Goal: Task Accomplishment & Management: Complete application form

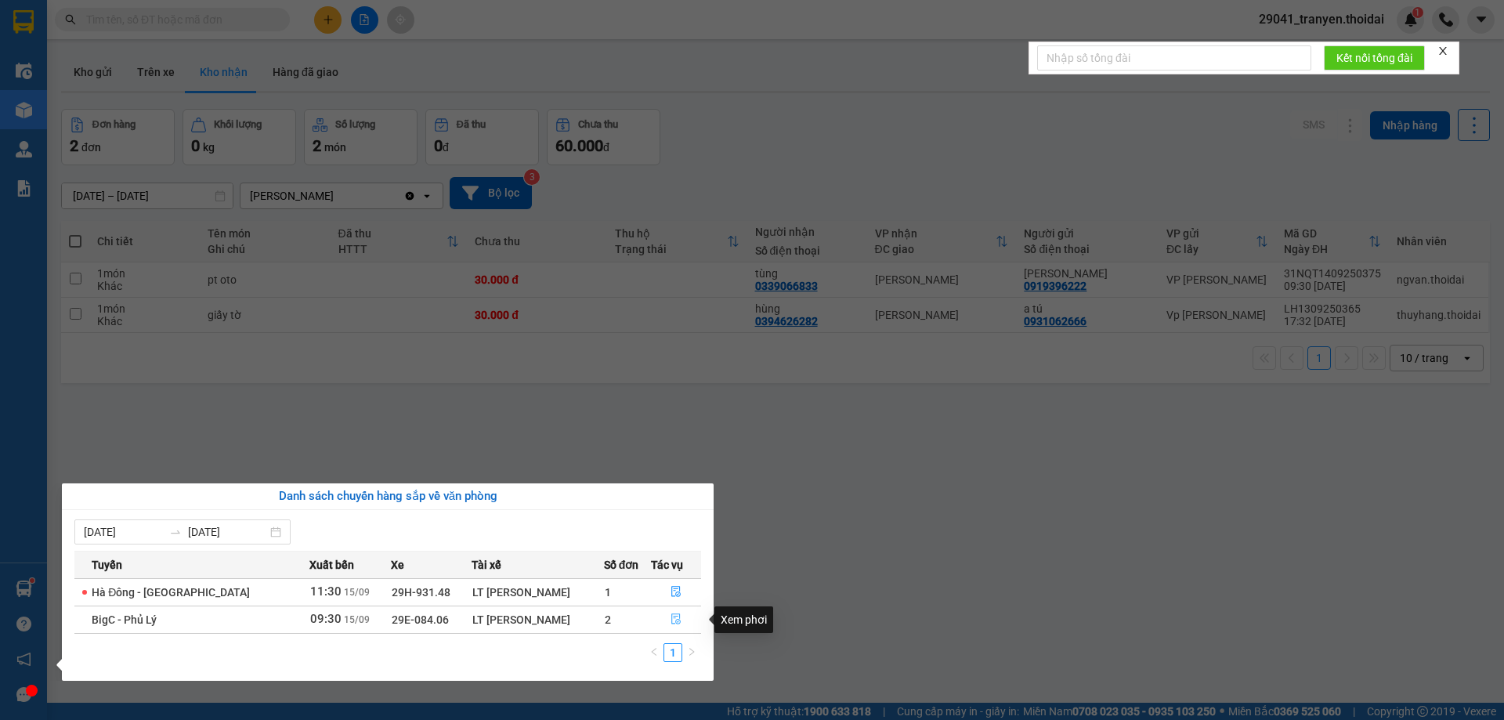
click at [674, 620] on icon "file-done" at bounding box center [675, 619] width 9 height 11
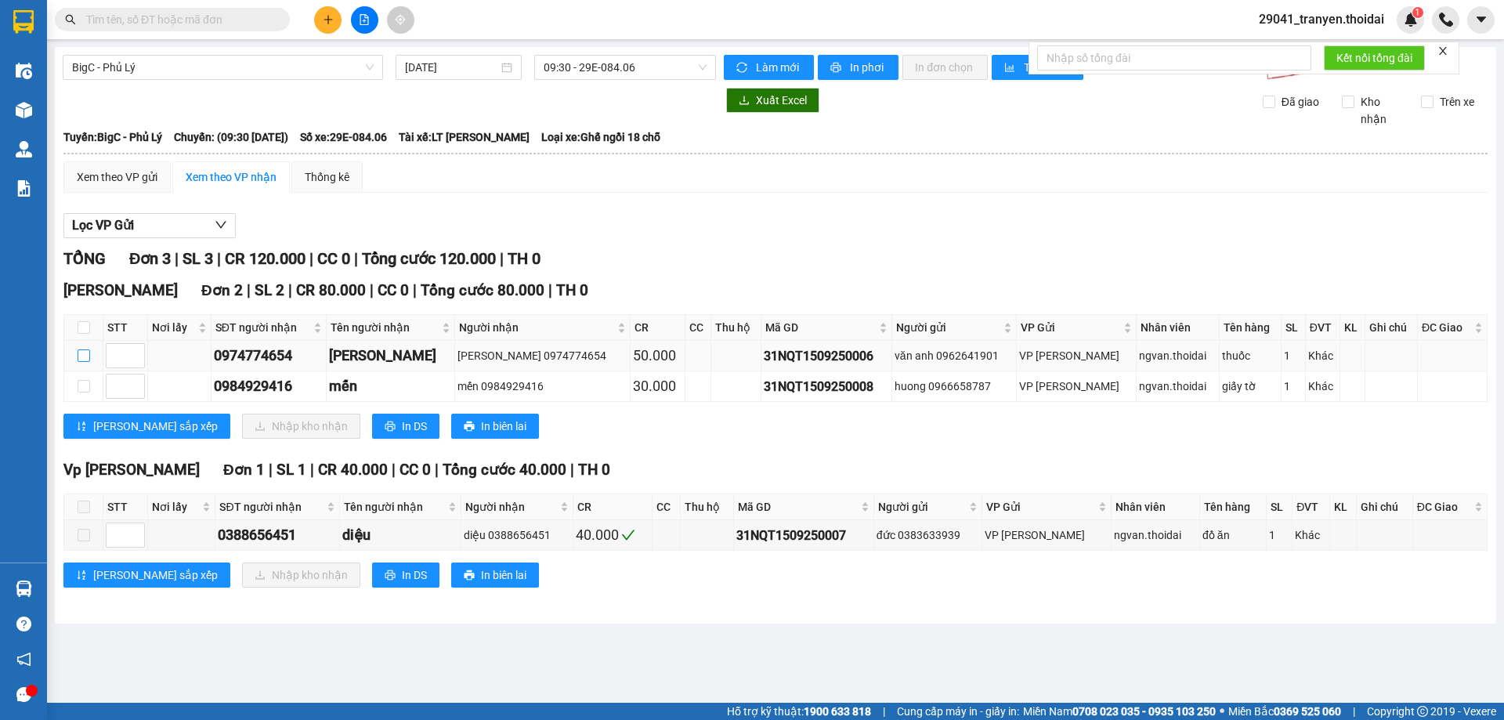
click at [89, 359] on input "checkbox" at bounding box center [84, 355] width 13 height 13
checkbox input "true"
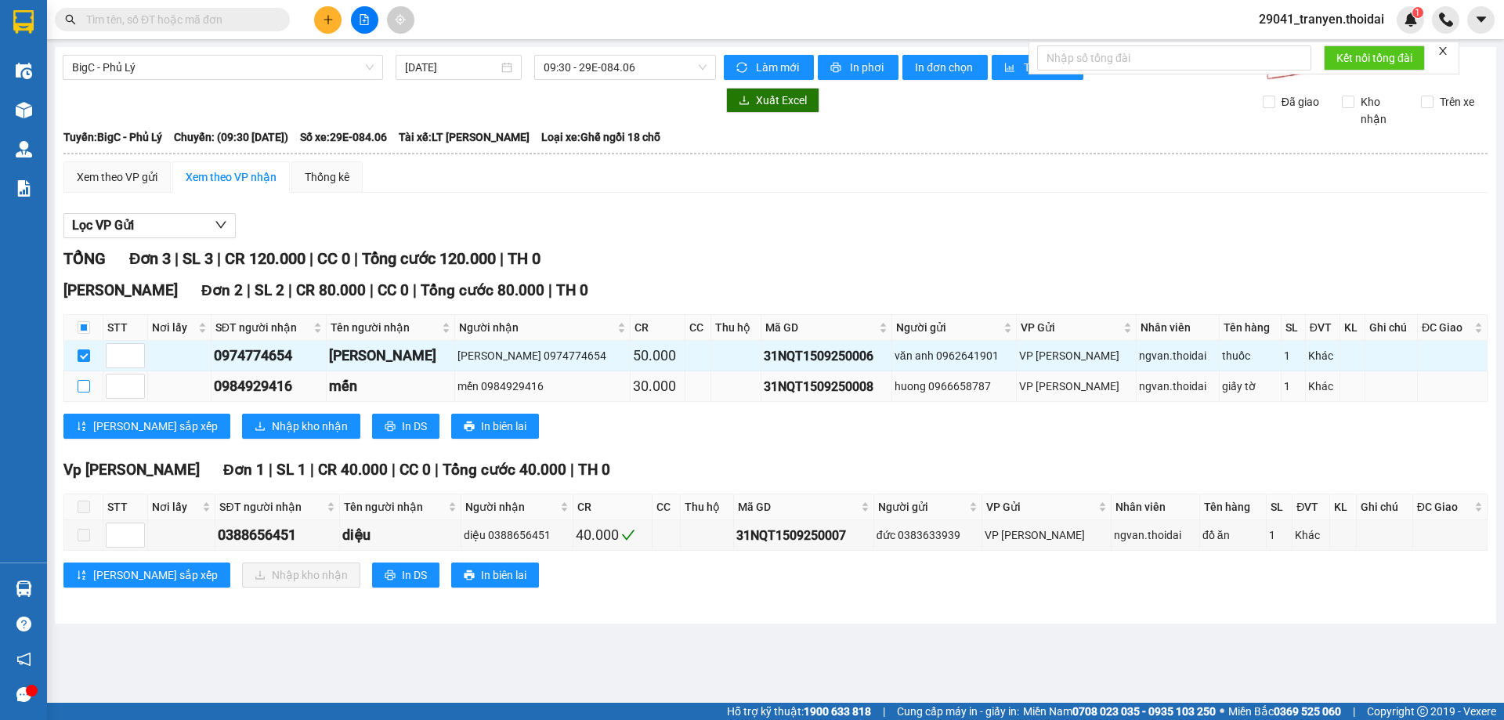
click at [88, 384] on input "checkbox" at bounding box center [84, 386] width 13 height 13
checkbox input "true"
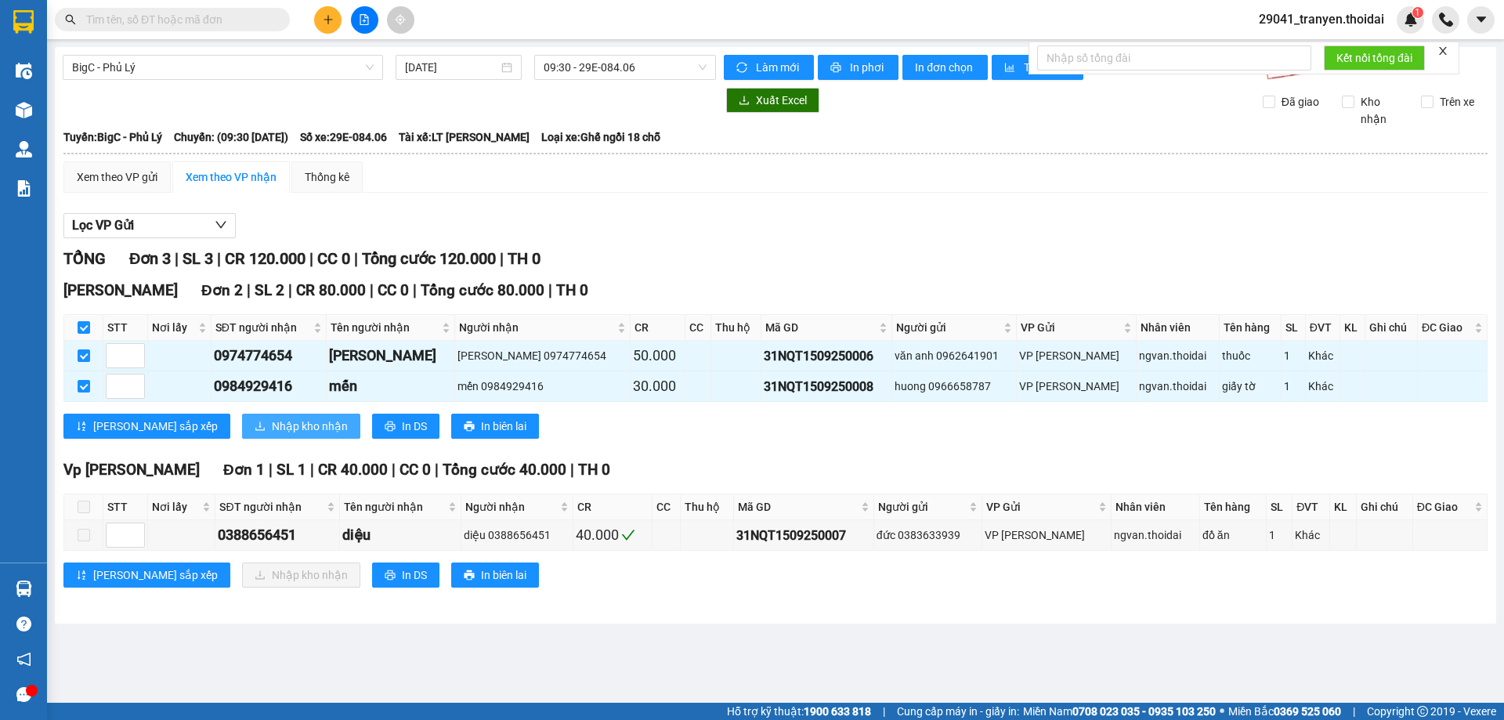
click at [272, 434] on span "Nhập kho nhận" at bounding box center [310, 425] width 76 height 17
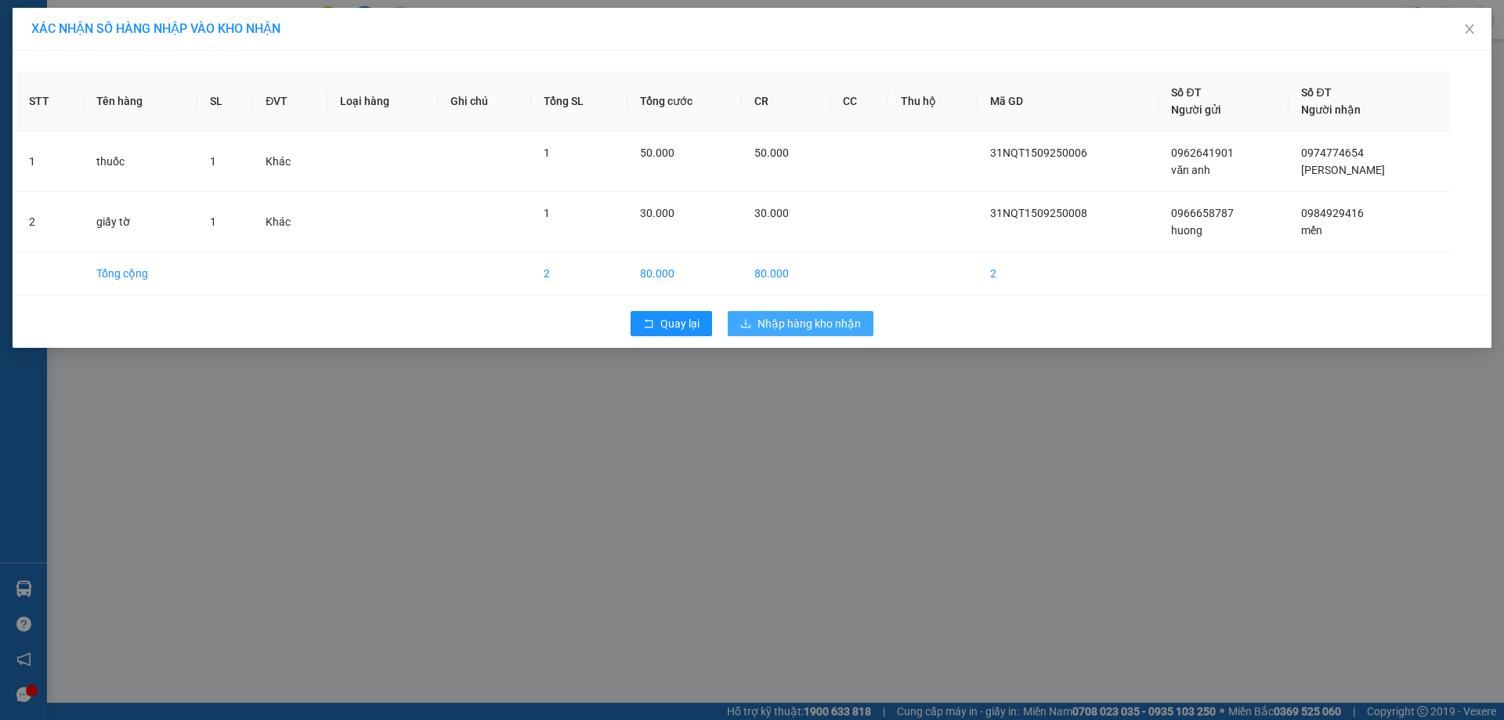
click at [847, 327] on span "Nhập hàng kho nhận" at bounding box center [808, 323] width 103 height 17
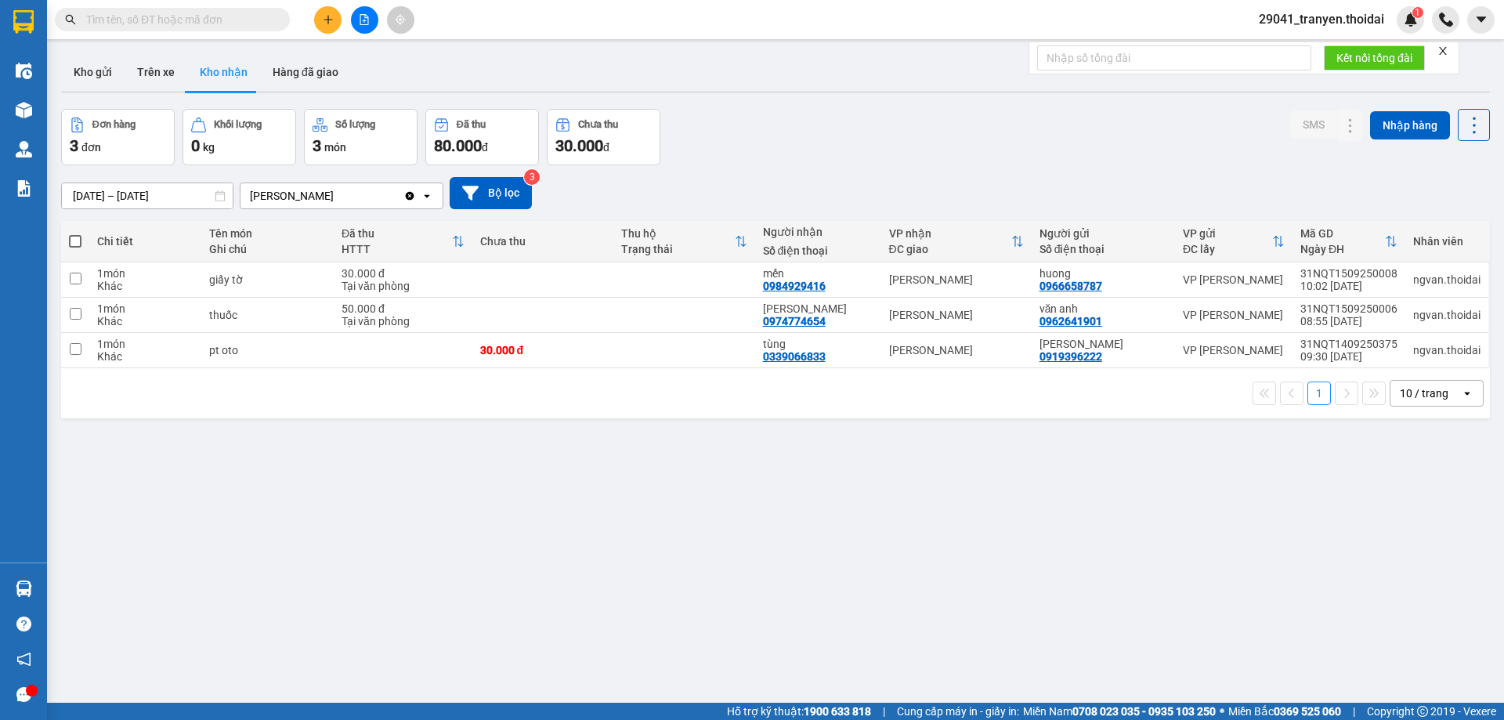
click at [935, 117] on div "Đơn hàng 3 đơn Khối lượng 0 kg Số lượng 3 món Đã thu 80.000 đ Chưa thu 30.000 đ…" at bounding box center [775, 137] width 1429 height 56
click at [874, 167] on div "[DATE] – [DATE] Press the down arrow key to interact with the calendar and sele…" at bounding box center [775, 193] width 1429 height 56
click at [862, 171] on div "[DATE] – [DATE] Press the down arrow key to interact with the calendar and sele…" at bounding box center [775, 193] width 1429 height 56
click at [1294, 18] on span "29041_tranyen.thoidai" at bounding box center [1321, 19] width 150 height 20
click at [755, 136] on div "Đơn hàng 3 đơn Khối lượng 0 kg Số lượng 3 món Đã thu 80.000 đ Chưa thu 30.000 đ…" at bounding box center [775, 137] width 1429 height 56
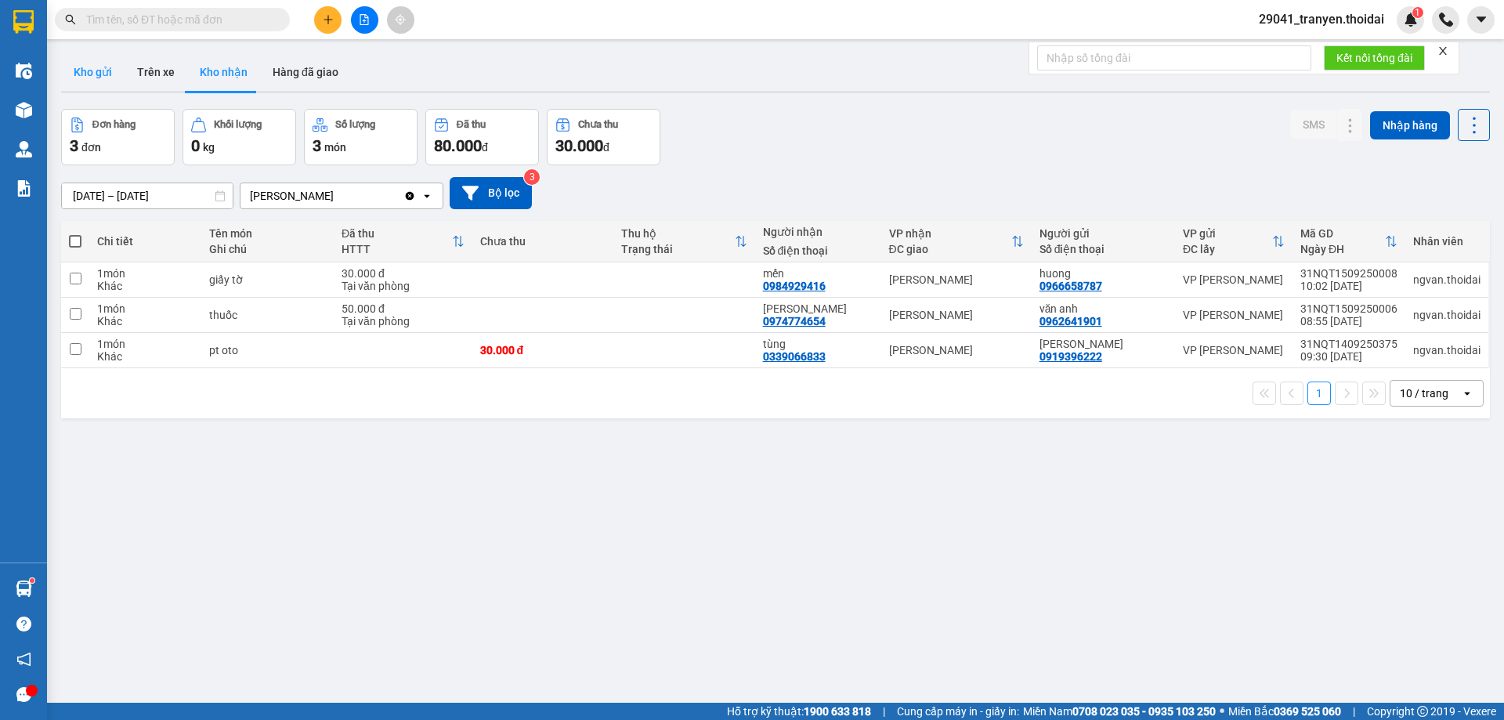
click at [78, 66] on button "Kho gửi" at bounding box center [92, 72] width 63 height 38
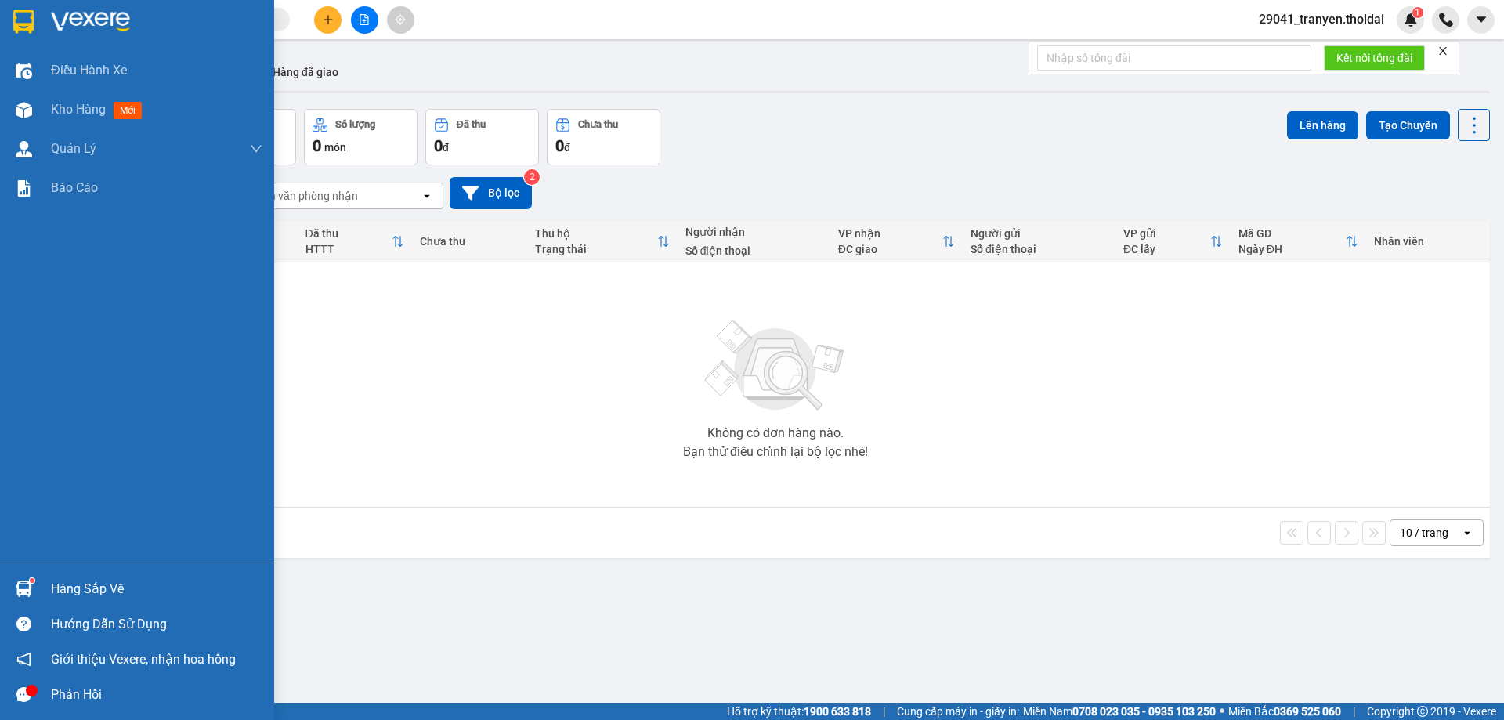
click at [38, 598] on div "Hàng sắp về" at bounding box center [137, 588] width 274 height 35
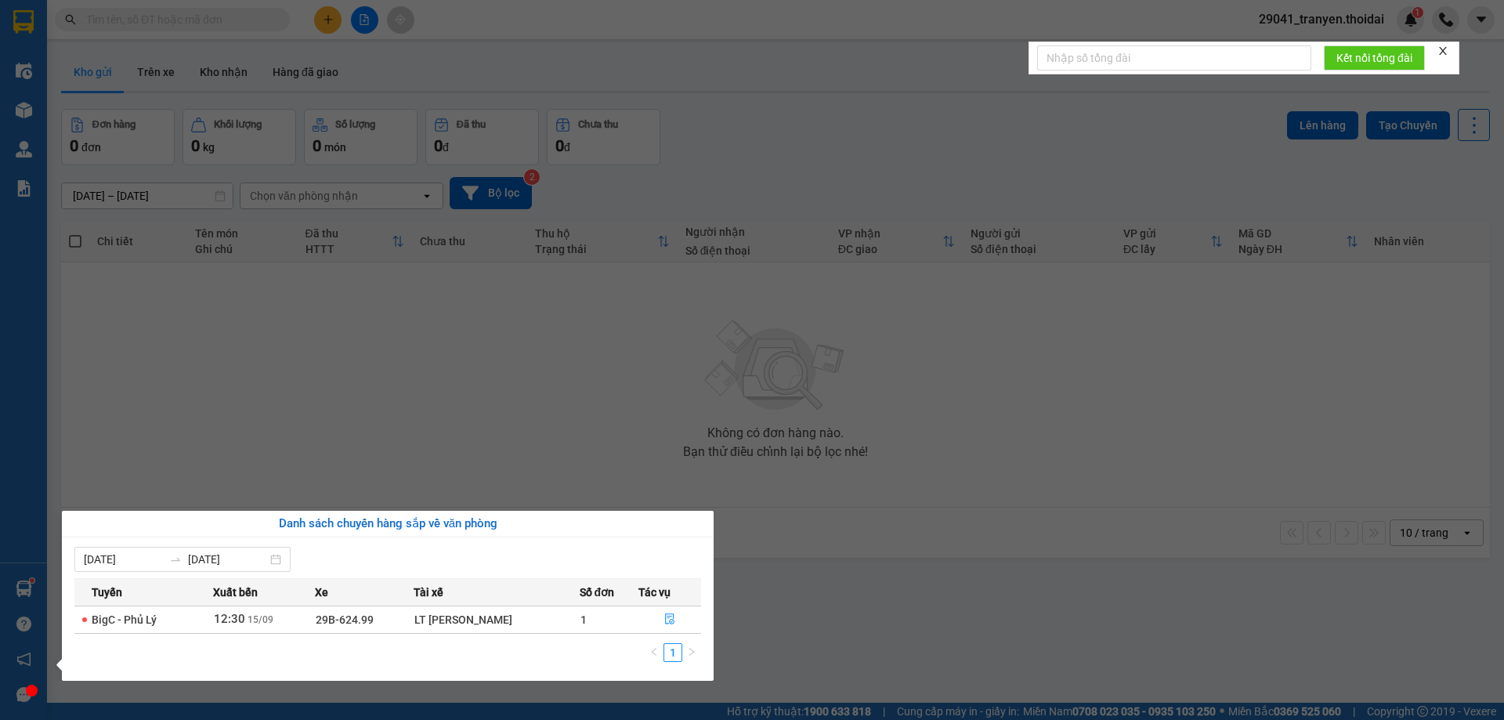
click at [785, 583] on section "Kết quả tìm kiếm ( 0 ) Bộ lọc No Data 29041_tranyen.thoidai 1 Điều hành xe Kho …" at bounding box center [752, 360] width 1504 height 720
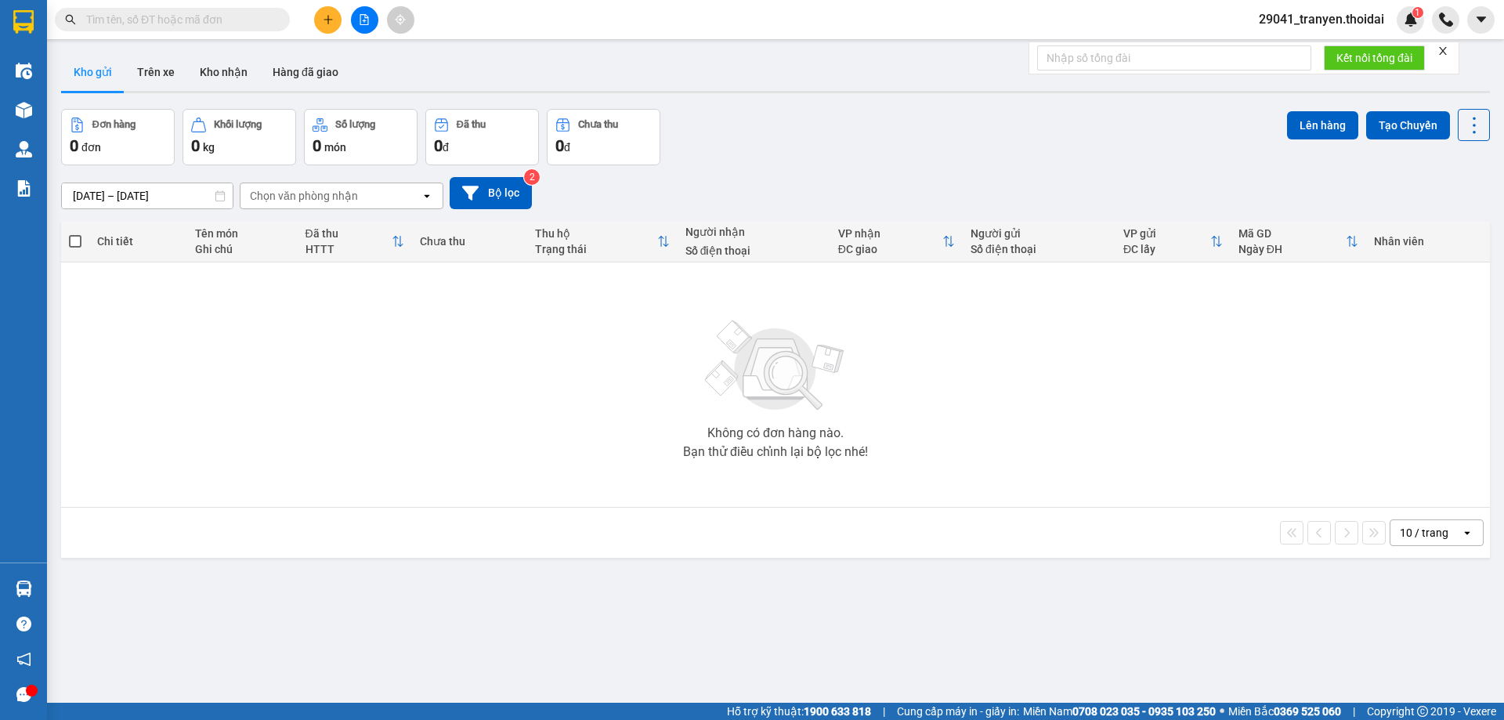
click at [1368, 19] on span "29041_tranyen.thoidai" at bounding box center [1321, 19] width 150 height 20
click at [1340, 39] on li "Đăng xuất" at bounding box center [1320, 48] width 151 height 25
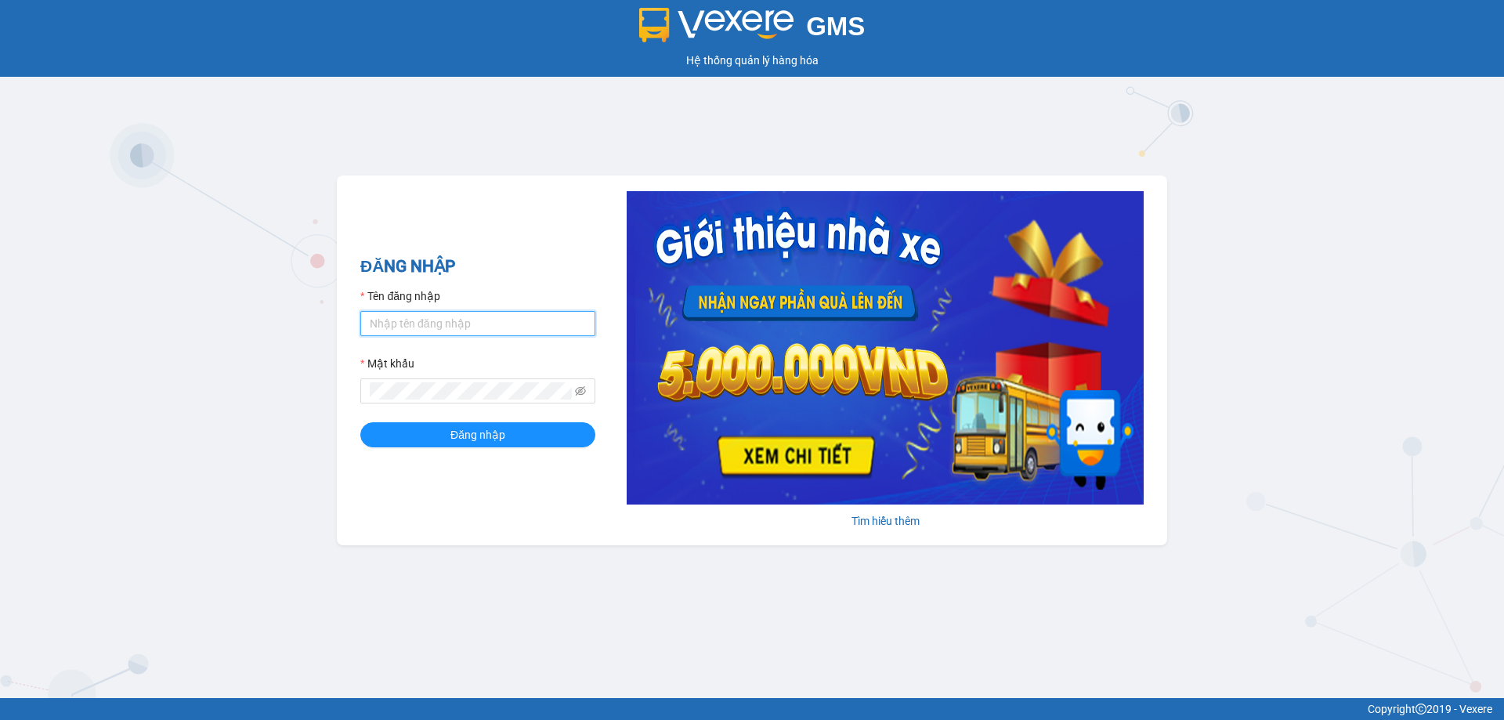
click at [407, 323] on input "Tên đăng nhập" at bounding box center [477, 323] width 235 height 25
type input "vudung.thoidai"
click at [416, 436] on button "Đăng nhập" at bounding box center [477, 434] width 235 height 25
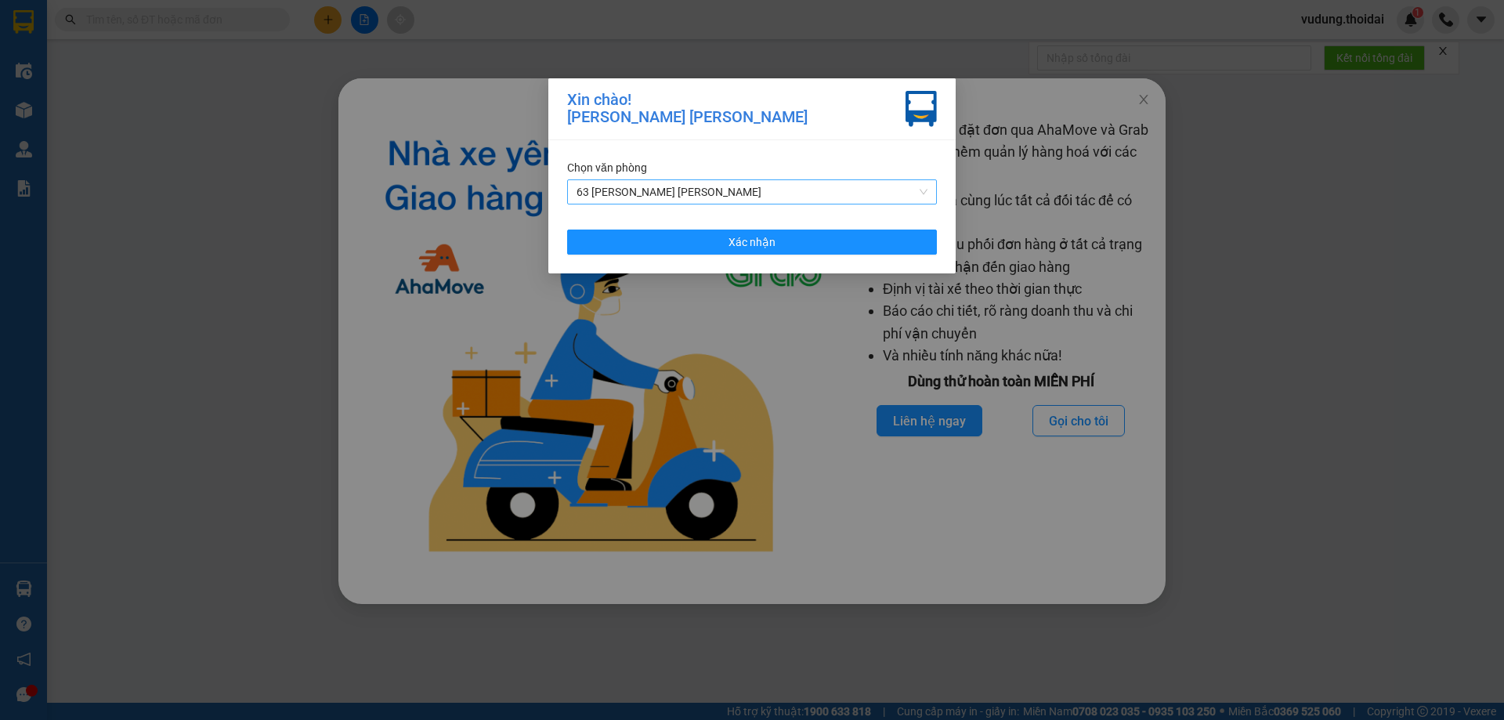
click at [765, 191] on span "63 Trần Quang Tặng" at bounding box center [752, 191] width 351 height 23
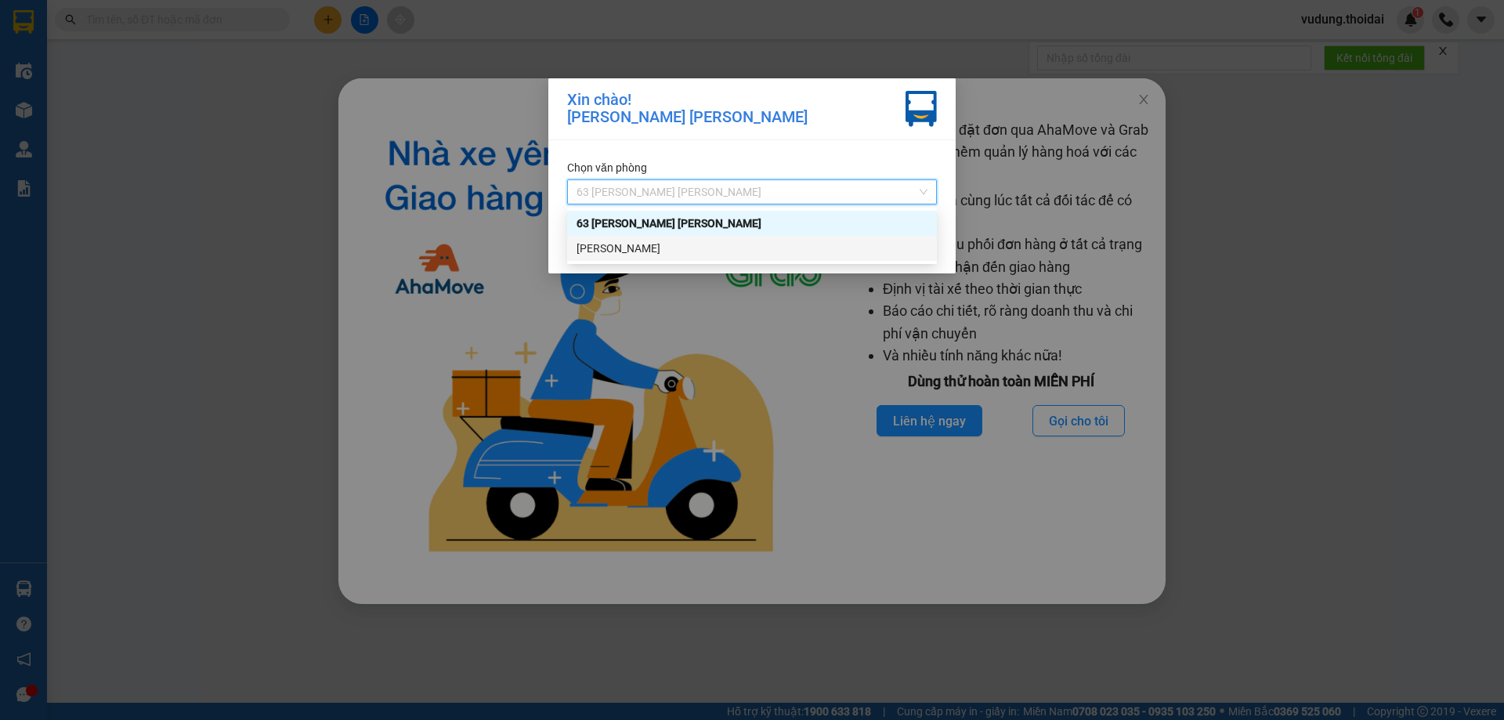
click at [720, 243] on div "[PERSON_NAME]" at bounding box center [752, 248] width 351 height 17
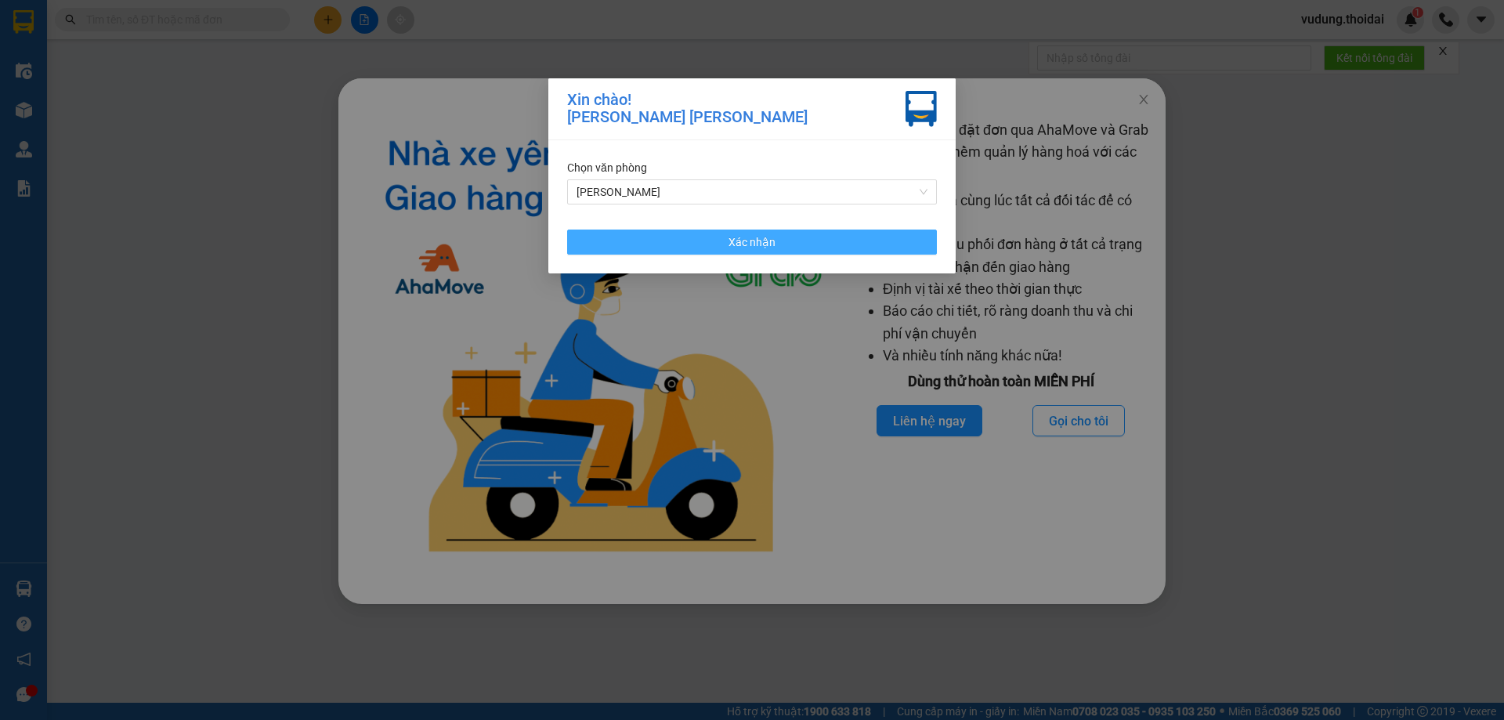
click at [770, 248] on span "Xác nhận" at bounding box center [751, 241] width 47 height 17
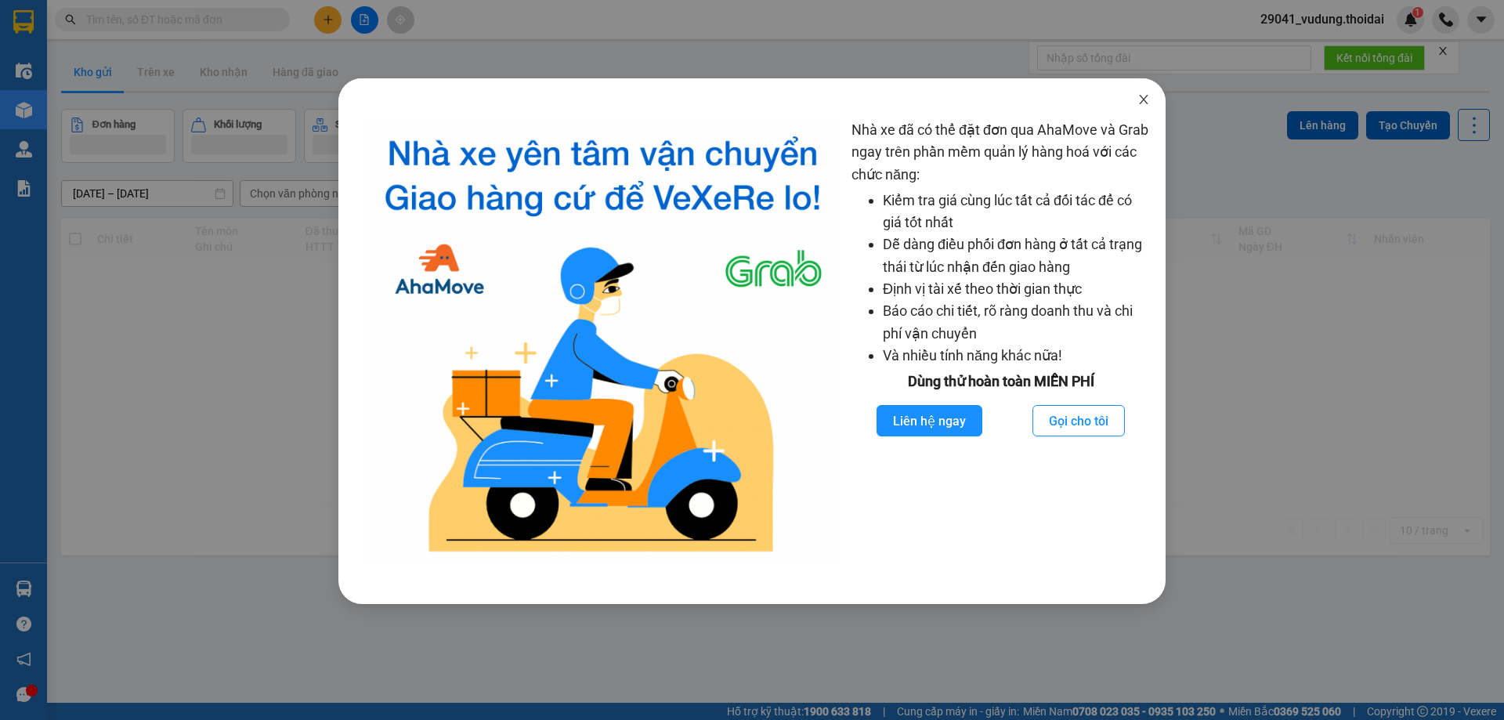
click at [1141, 100] on icon "close" at bounding box center [1143, 99] width 13 height 13
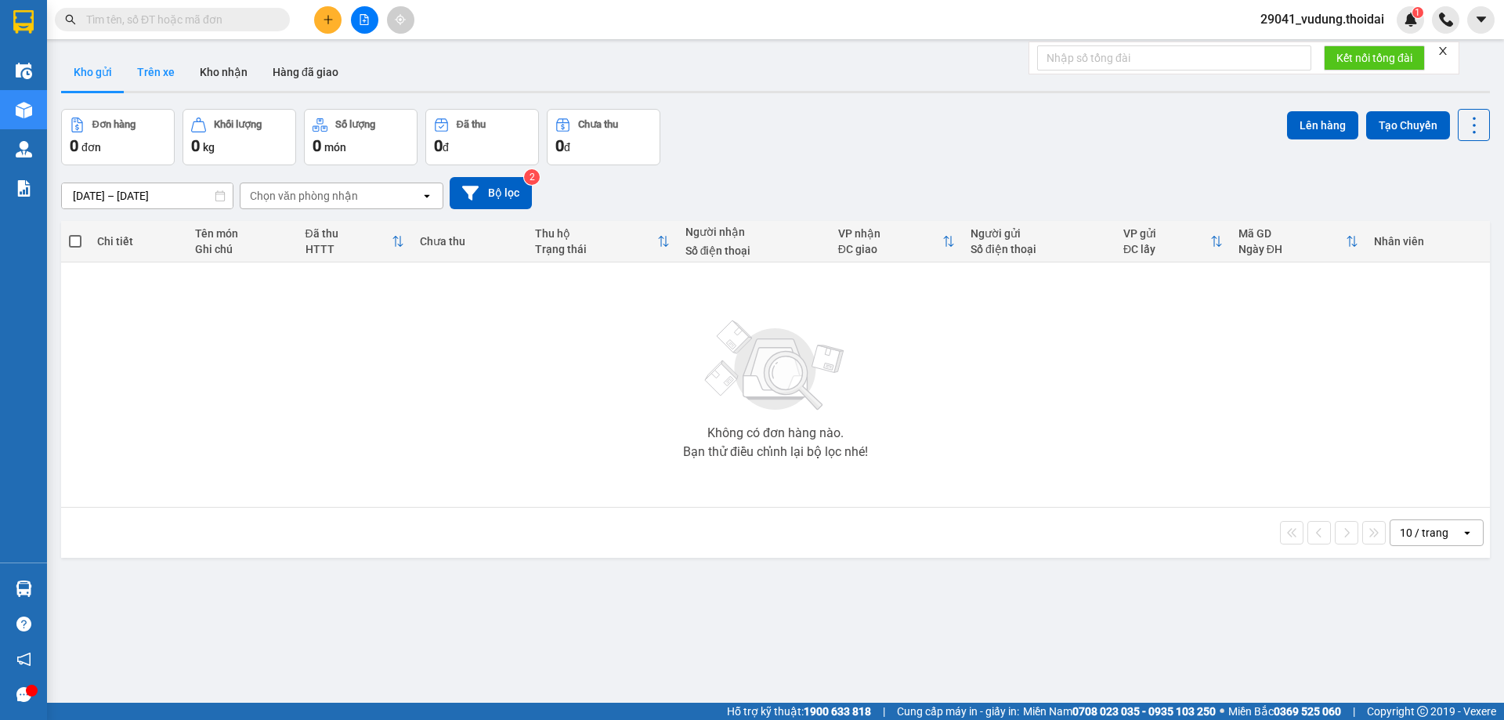
click at [126, 68] on button "Trên xe" at bounding box center [156, 72] width 63 height 38
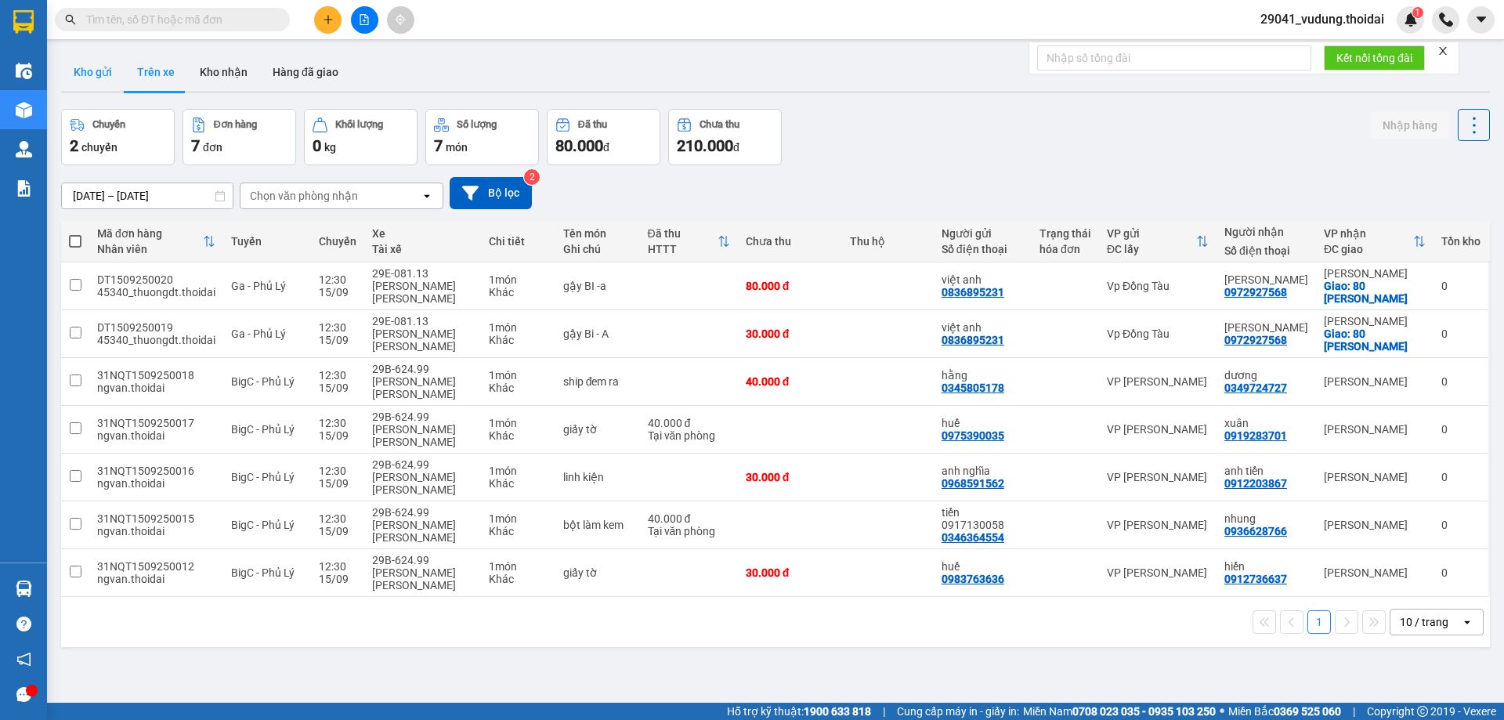
click at [90, 74] on button "Kho gửi" at bounding box center [92, 72] width 63 height 38
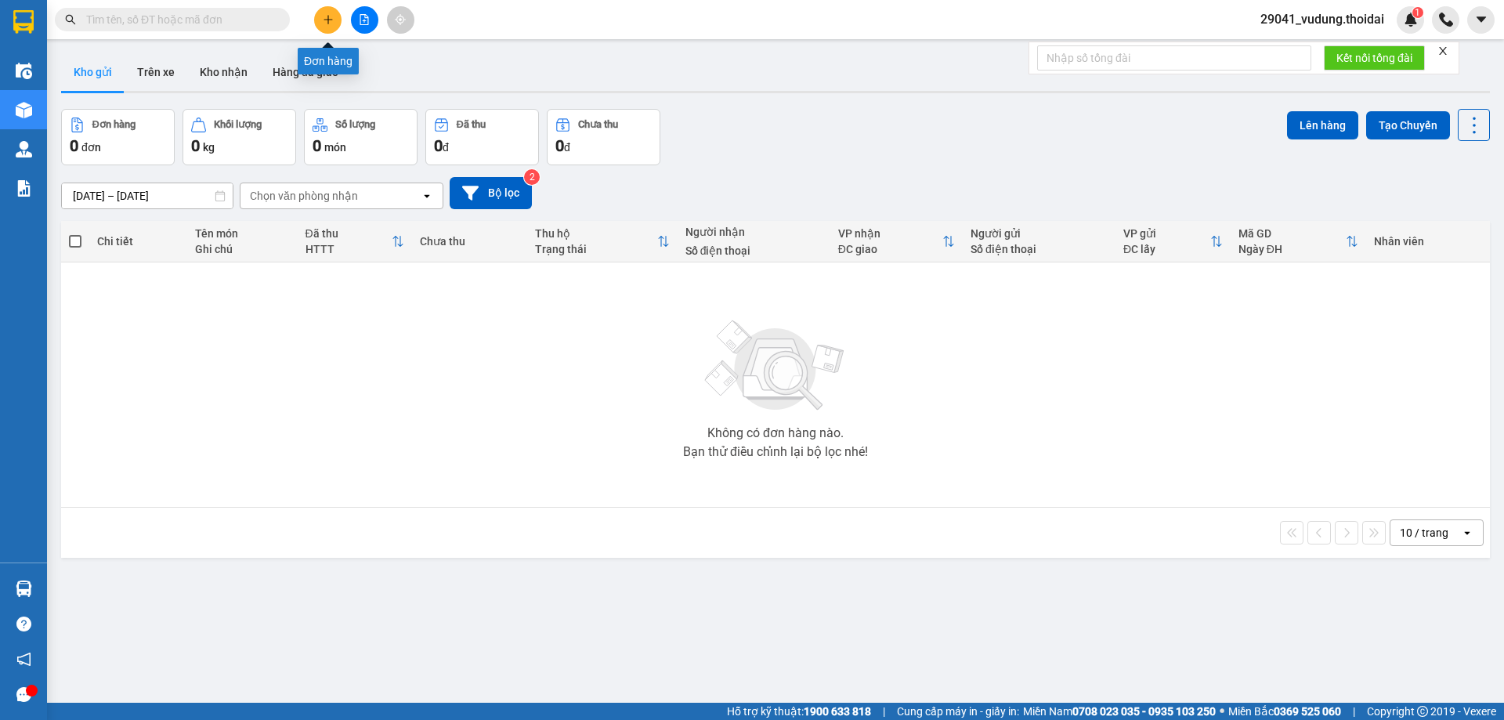
click at [326, 20] on icon "plus" at bounding box center [328, 19] width 11 height 11
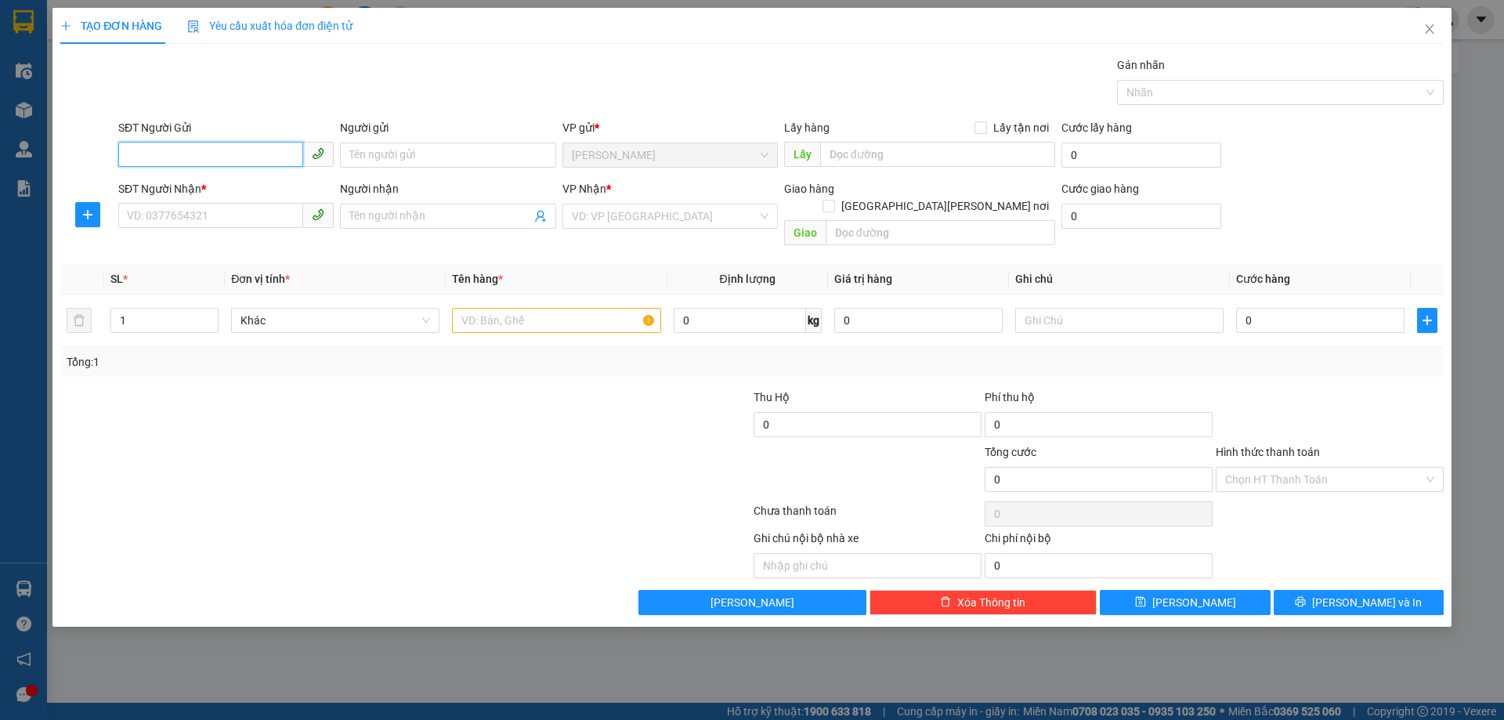
click at [202, 149] on input "SĐT Người Gửi" at bounding box center [210, 154] width 185 height 25
type input "0394027456"
click at [162, 182] on div "0394027456 - anh quyền" at bounding box center [226, 186] width 197 height 17
type input "anh quyền"
type input "0394027456"
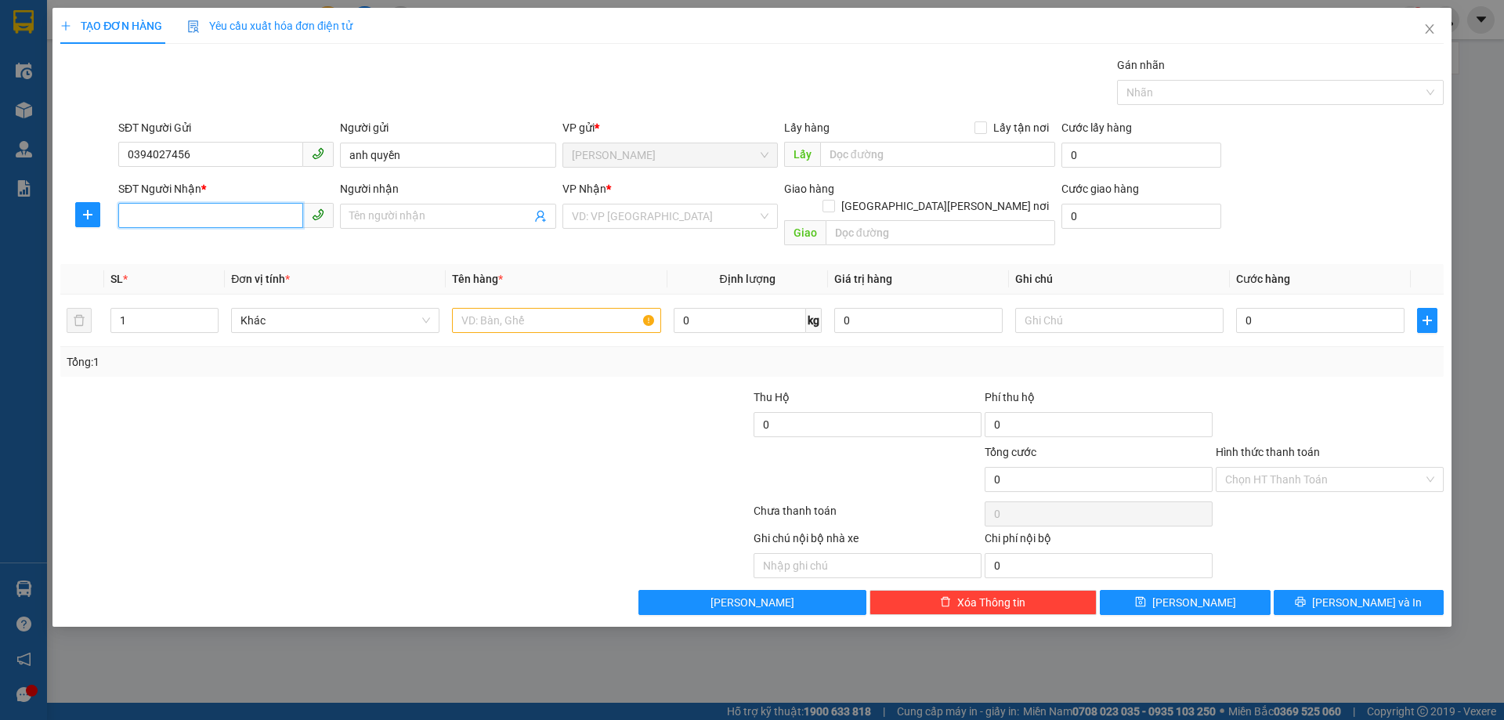
click at [180, 214] on input "SĐT Người Nhận *" at bounding box center [210, 215] width 185 height 25
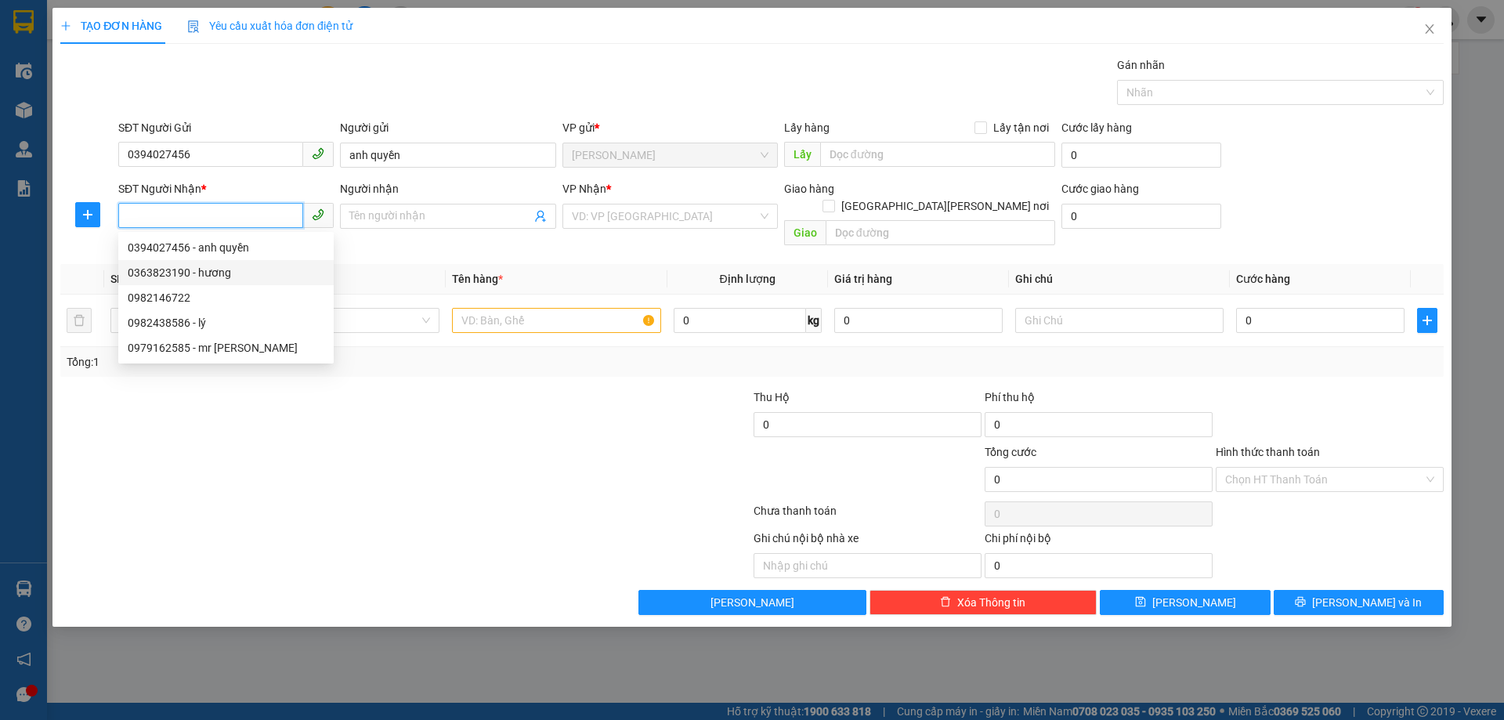
click at [164, 279] on div "0363823190 - hương" at bounding box center [226, 272] width 197 height 17
type input "0363823190"
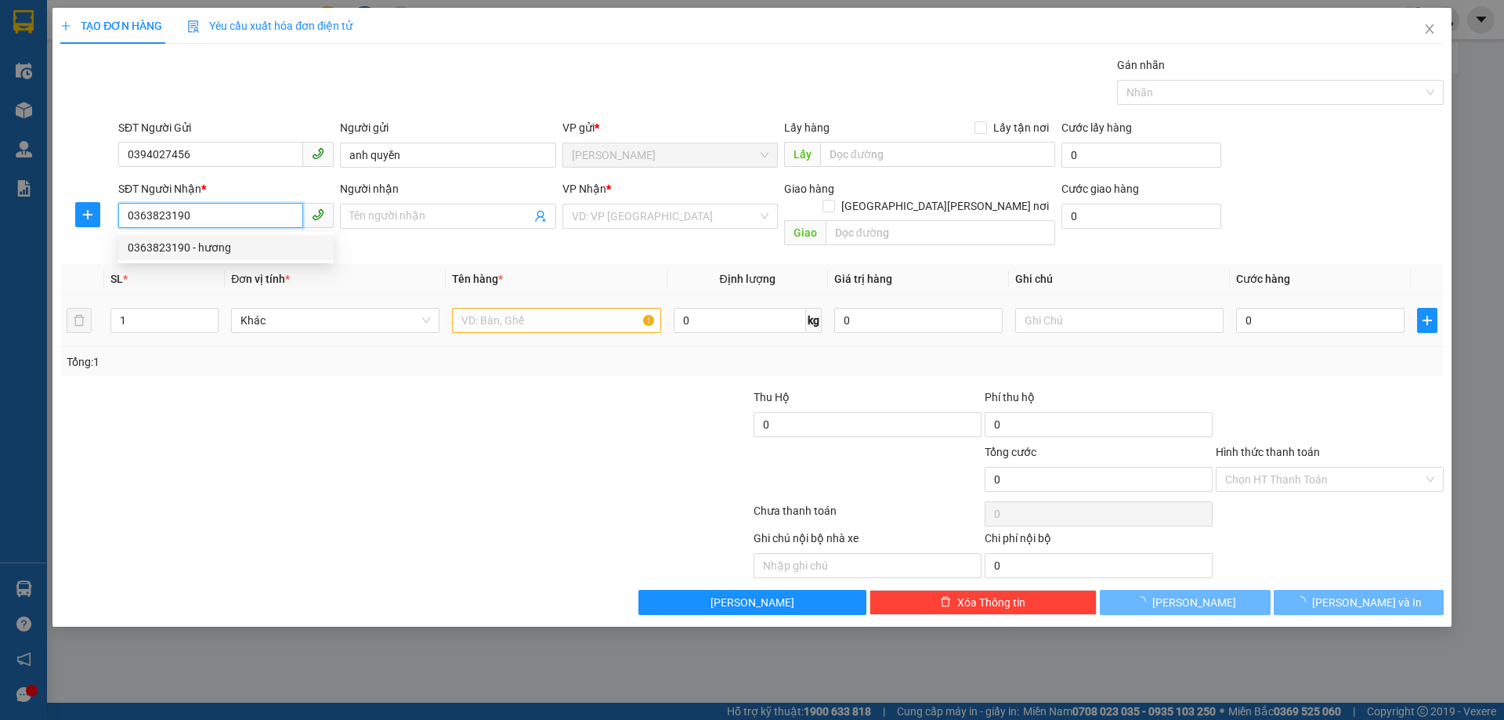
type input "hương"
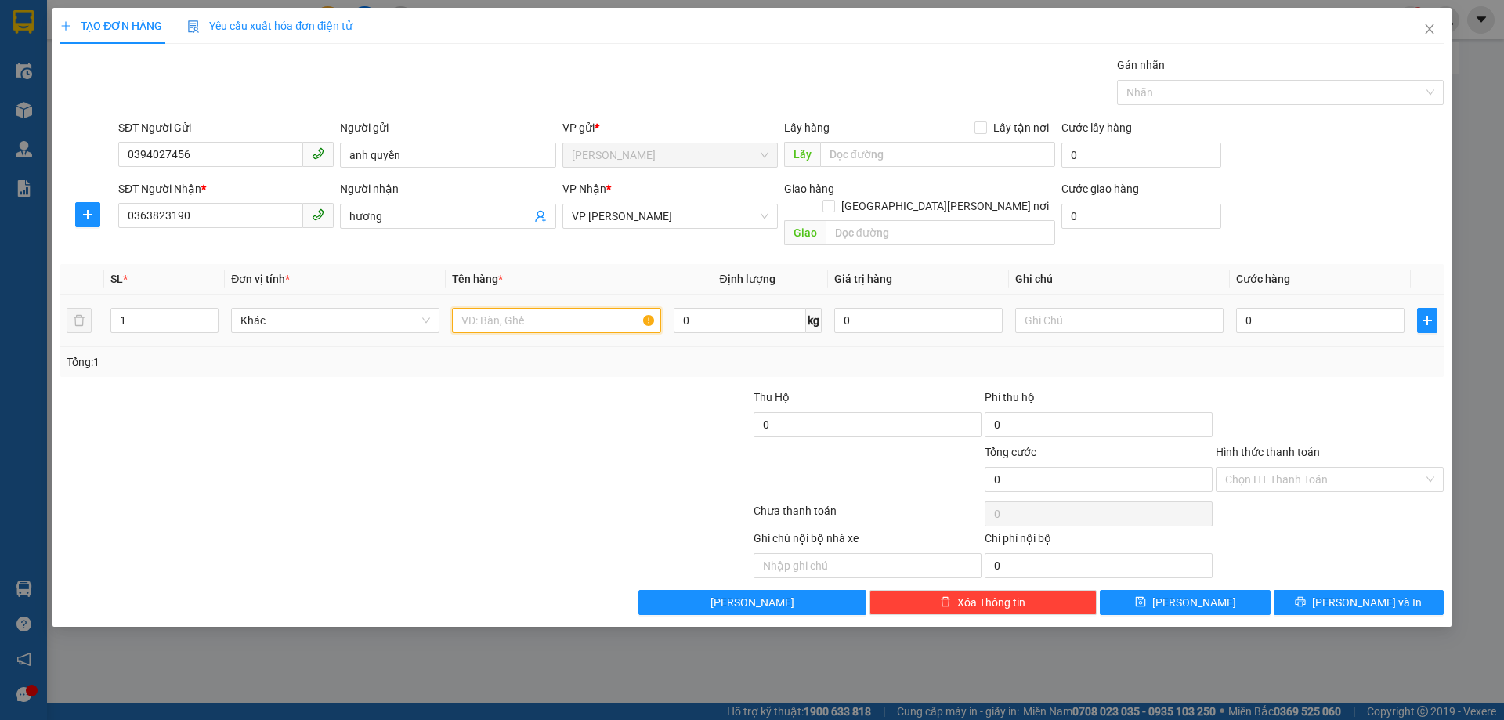
click at [529, 308] on input "text" at bounding box center [556, 320] width 208 height 25
type input "mẫu may"
click at [1270, 316] on div "0" at bounding box center [1320, 320] width 168 height 31
click at [1270, 308] on input "0" at bounding box center [1320, 320] width 168 height 25
type input "4"
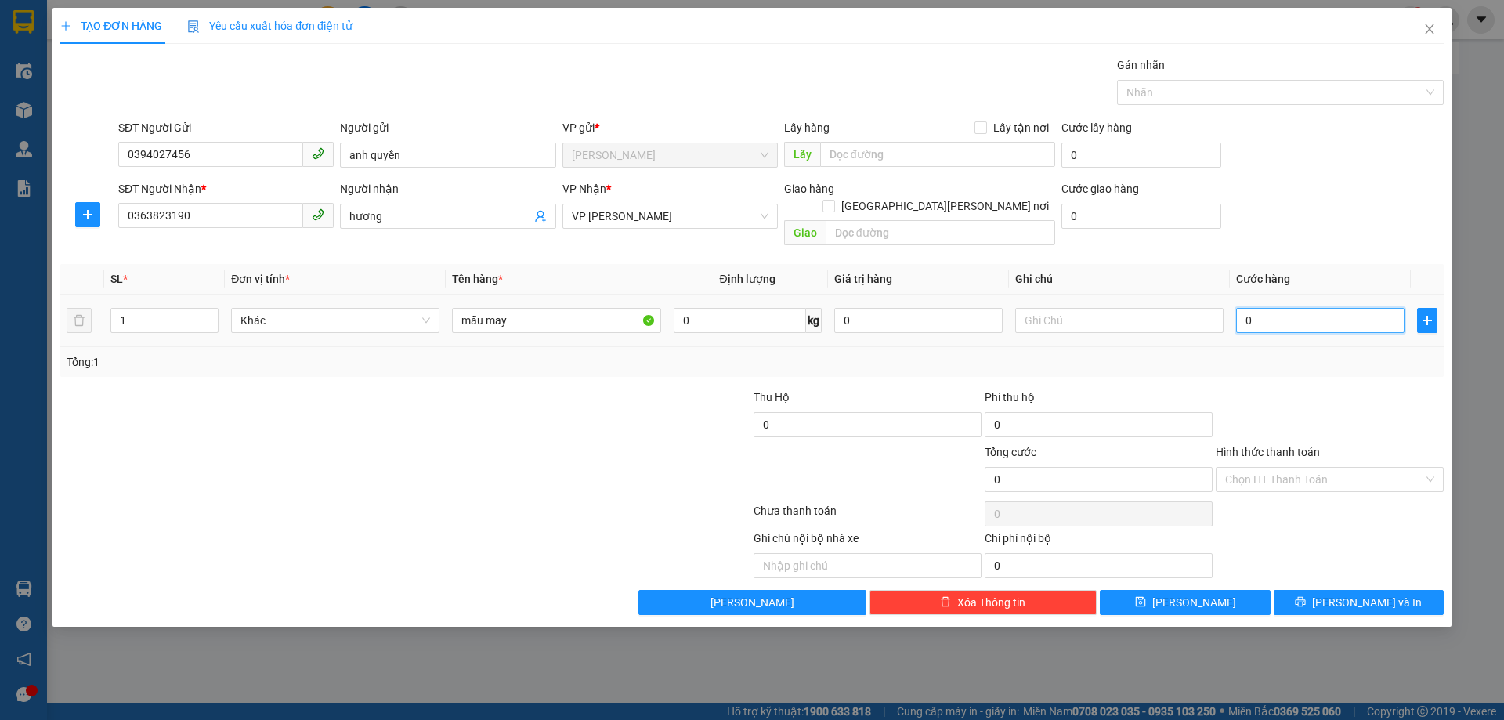
type input "4"
type input "40"
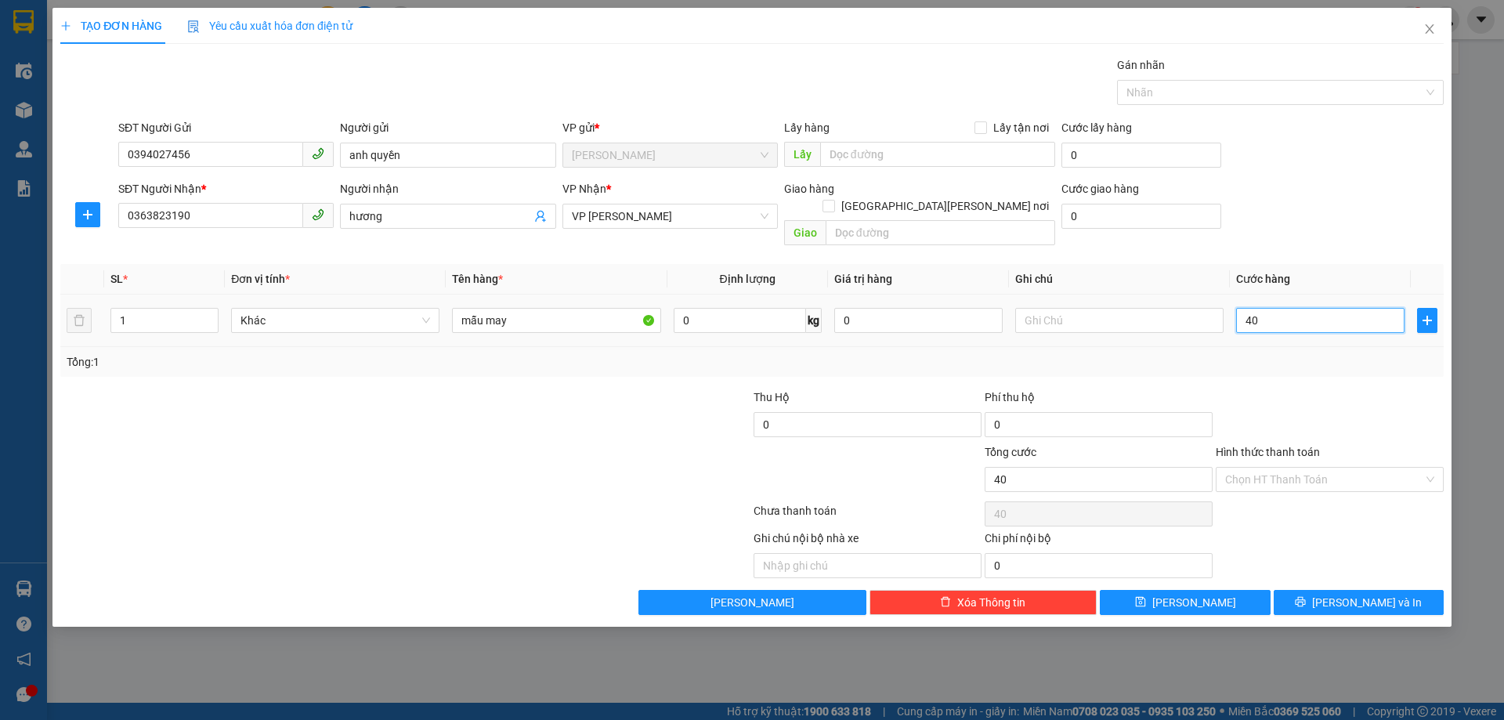
type input "400"
type input "4.000"
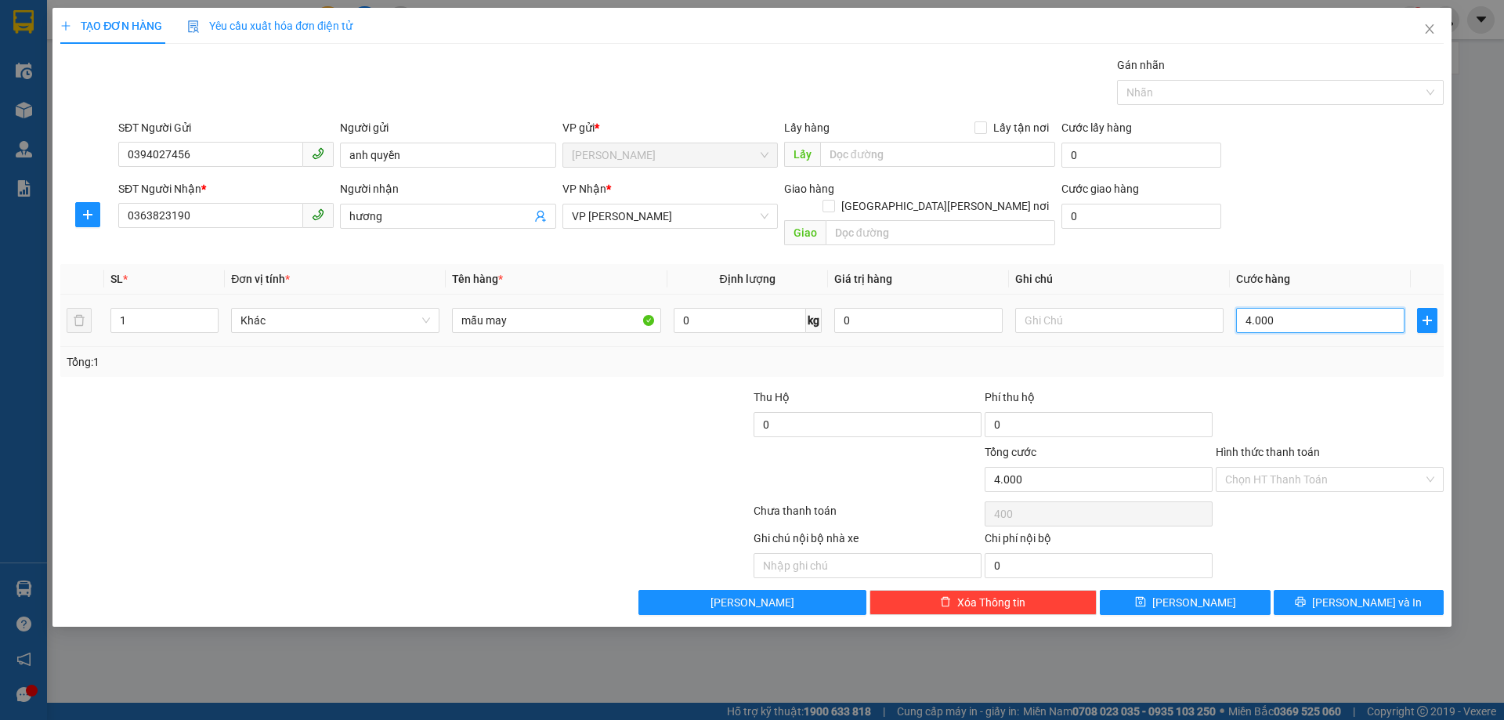
type input "4.000"
type input "40.000"
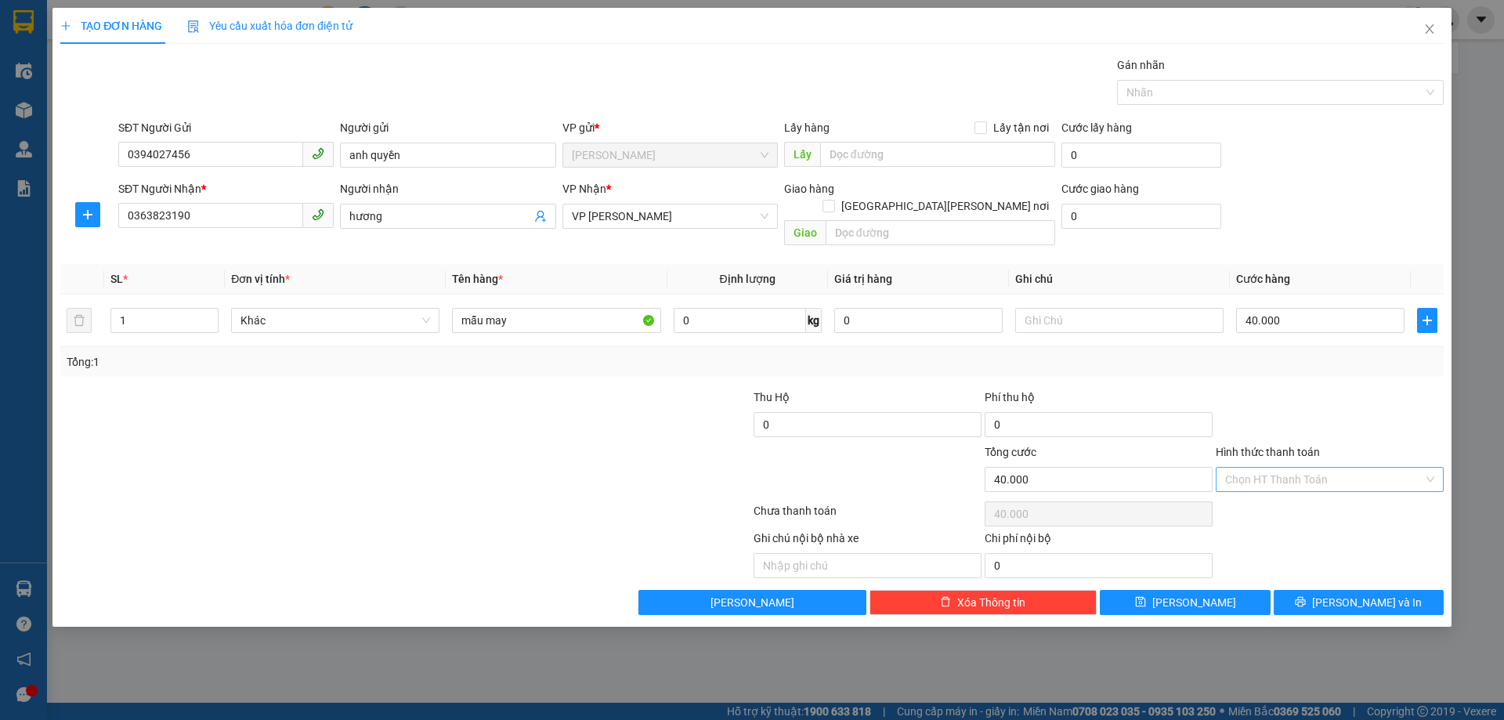
click at [1325, 468] on input "Hình thức thanh toán" at bounding box center [1324, 479] width 198 height 23
click at [1302, 503] on div "Tại văn phòng" at bounding box center [1330, 493] width 228 height 25
type input "0"
click at [1353, 594] on span "Lưu và In" at bounding box center [1367, 602] width 110 height 17
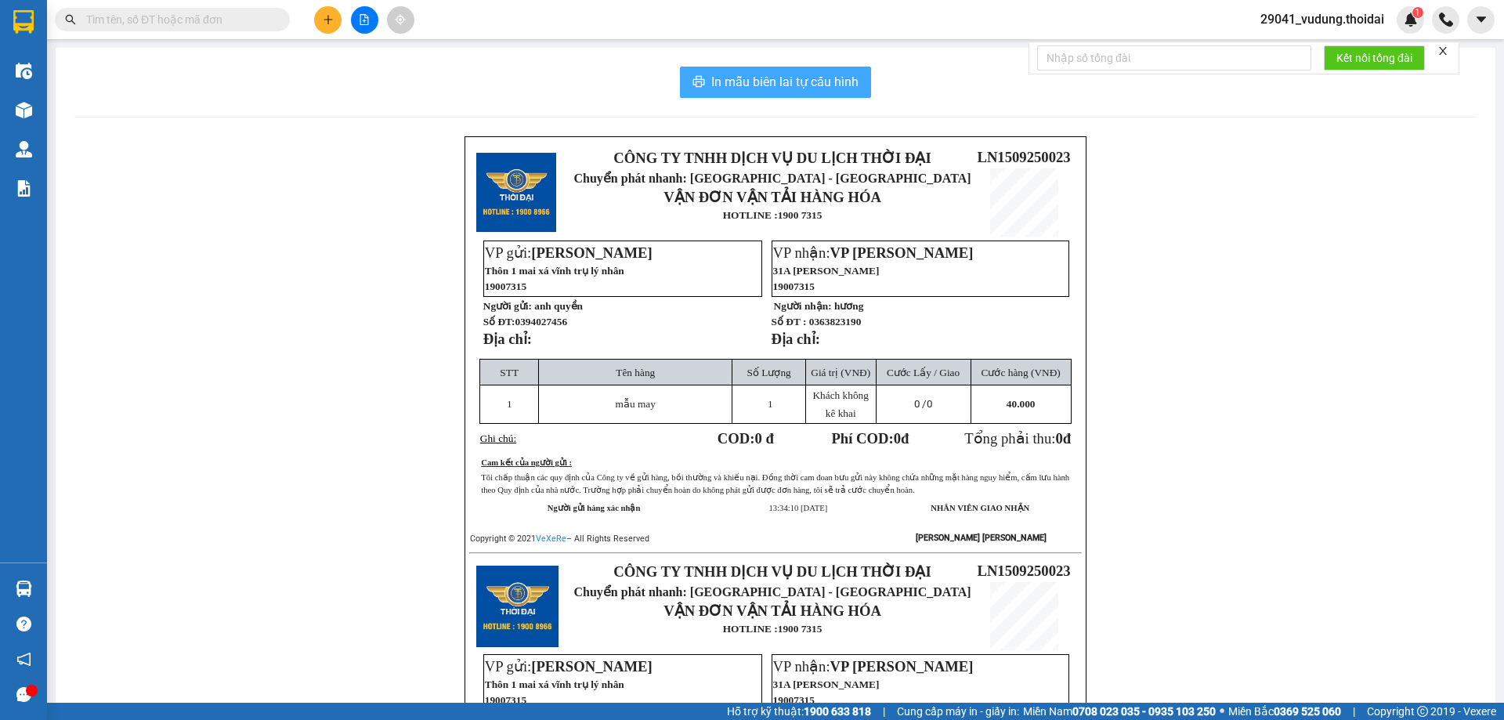
click at [826, 85] on span "In mẫu biên lai tự cấu hình" at bounding box center [784, 82] width 147 height 20
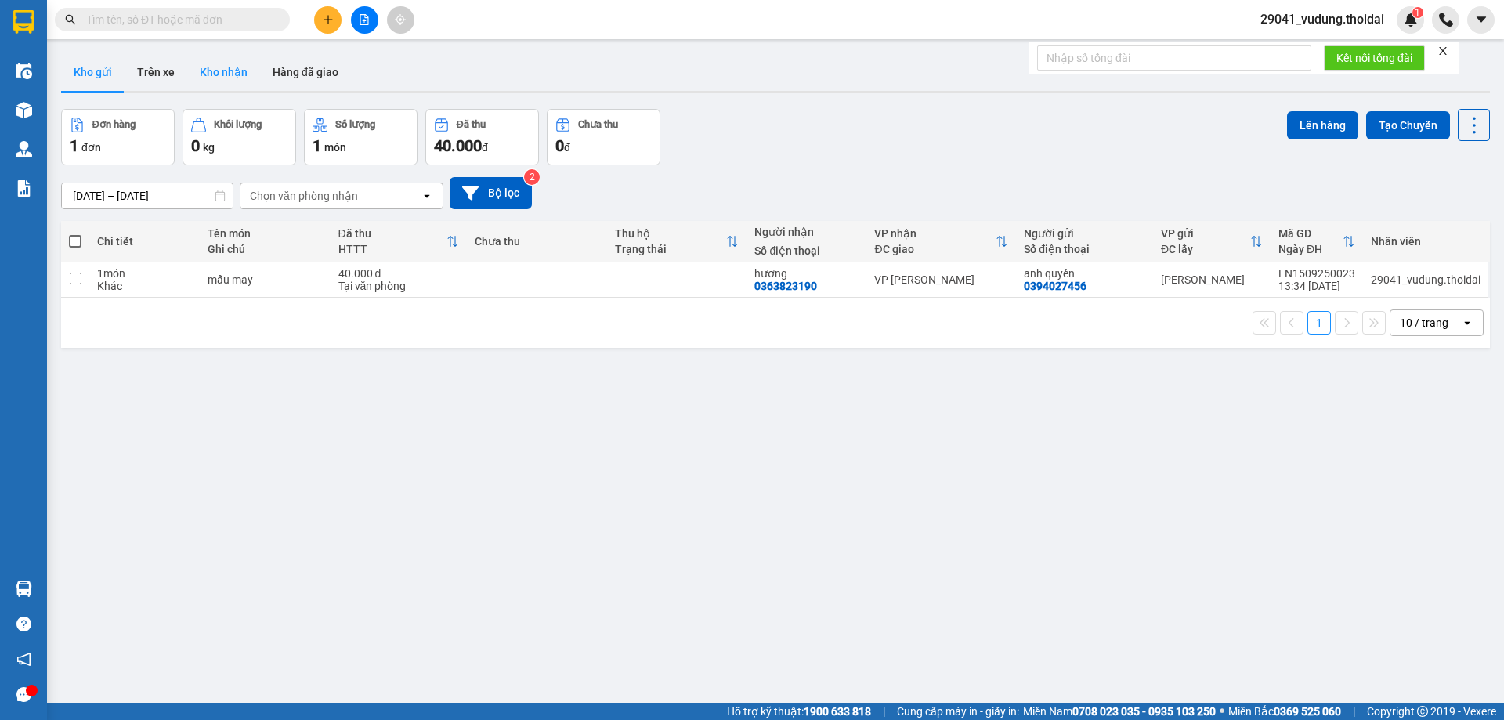
click at [225, 74] on button "Kho nhận" at bounding box center [223, 72] width 73 height 38
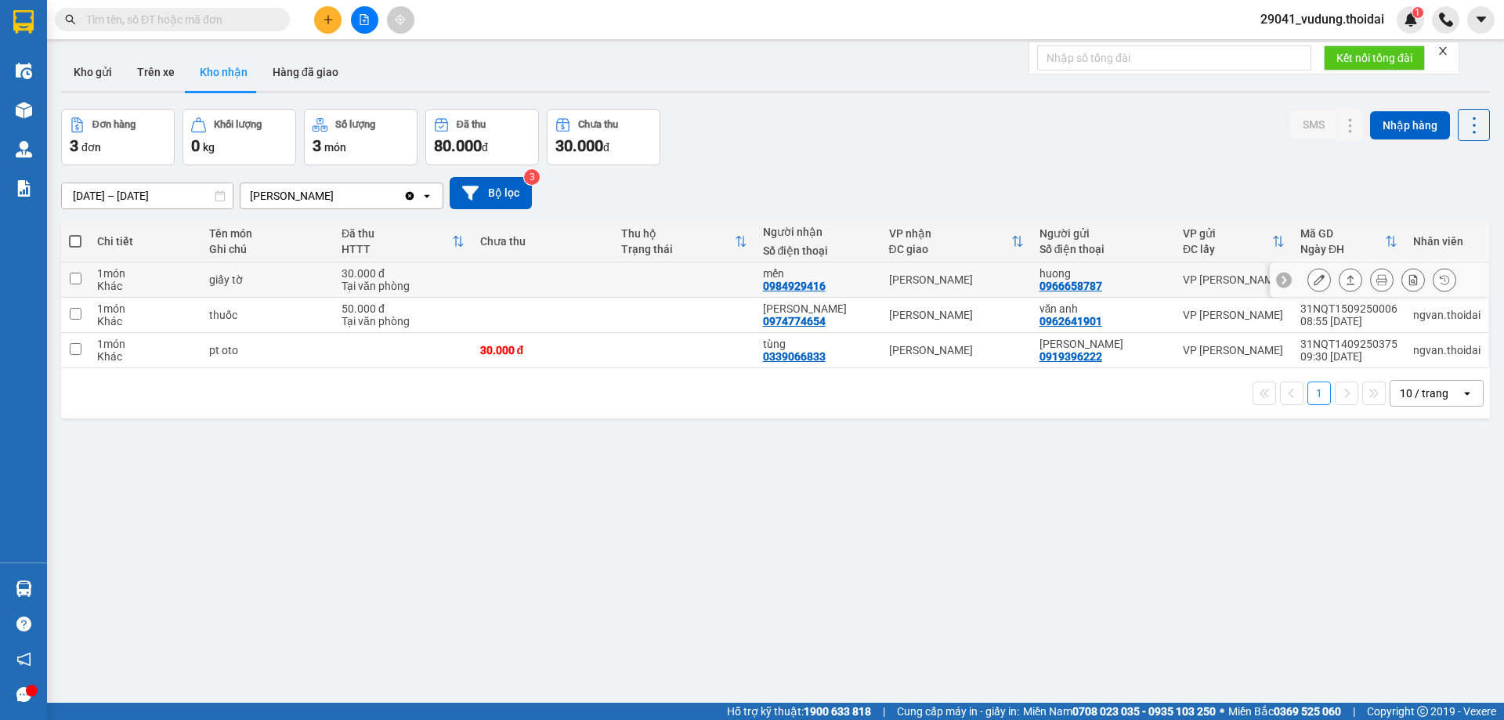
click at [1314, 285] on icon at bounding box center [1319, 279] width 11 height 11
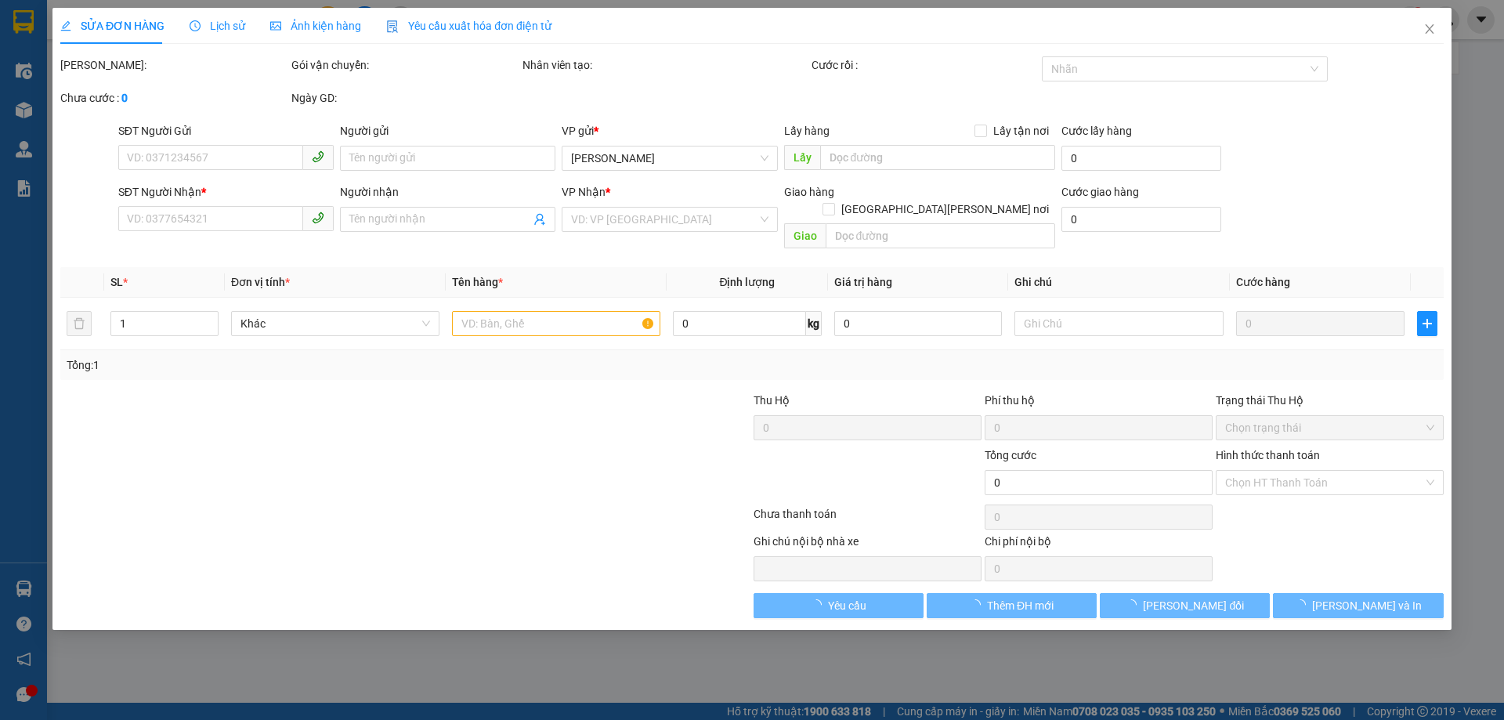
type input "0966658787"
type input "huong"
type input "0984929416"
type input "mến"
type input "30.000"
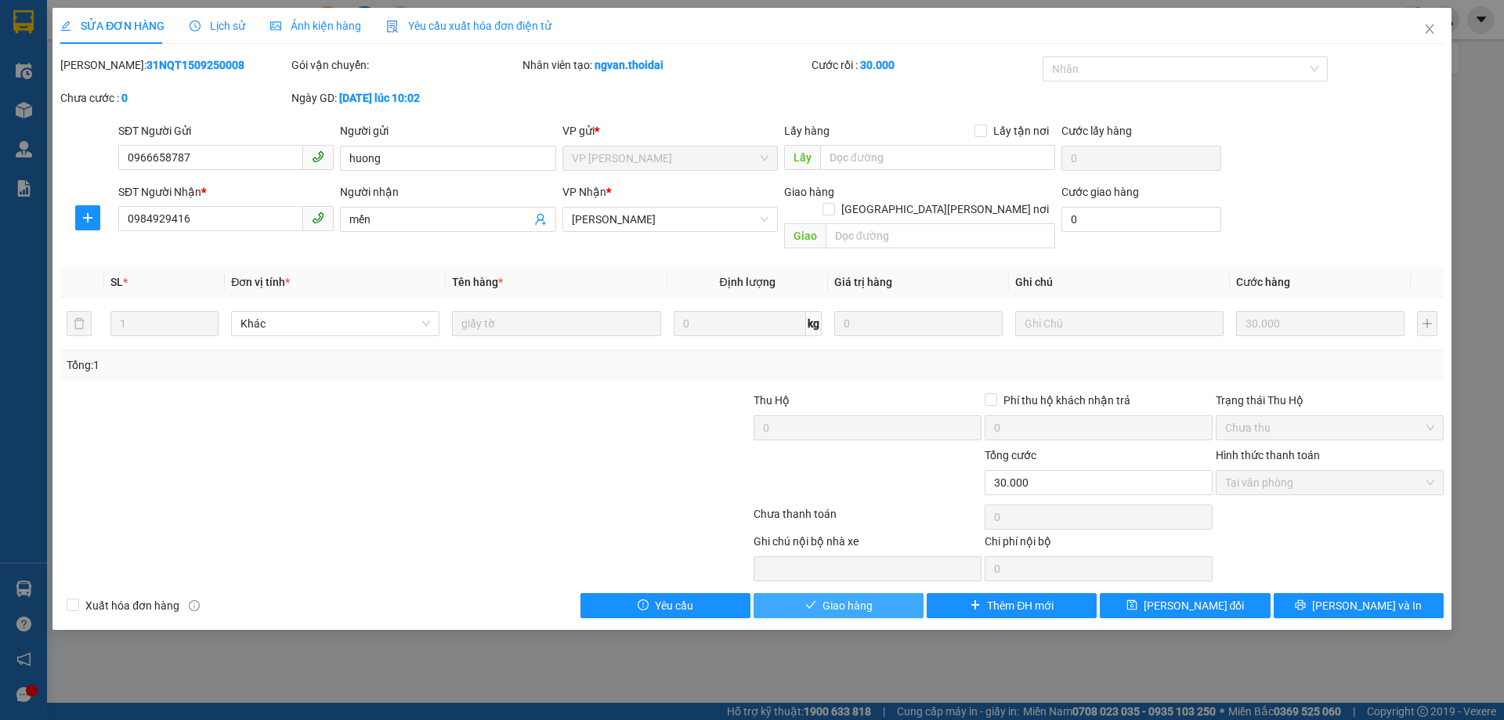
click at [878, 593] on button "Giao hàng" at bounding box center [839, 605] width 170 height 25
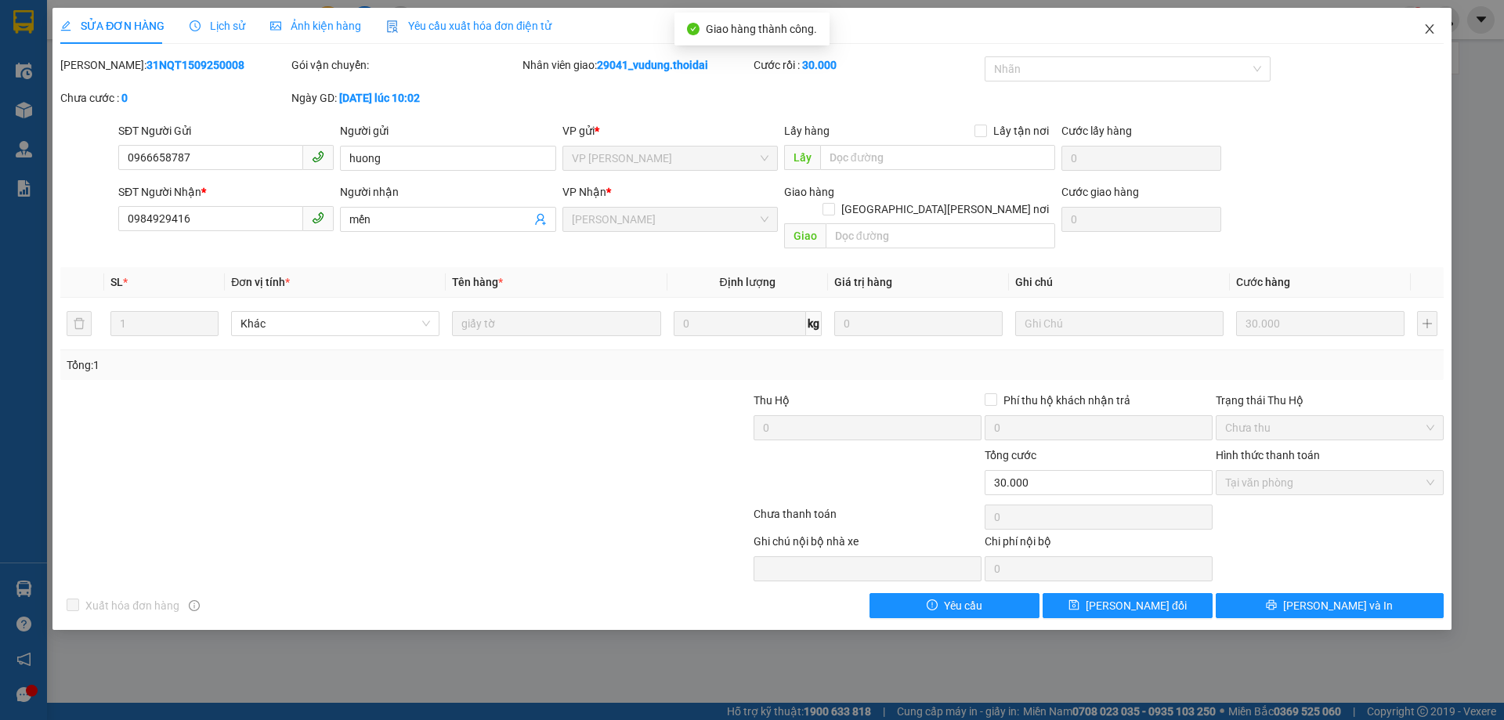
click at [1426, 32] on icon "close" at bounding box center [1429, 29] width 13 height 13
